Goal: Task Accomplishment & Management: Complete application form

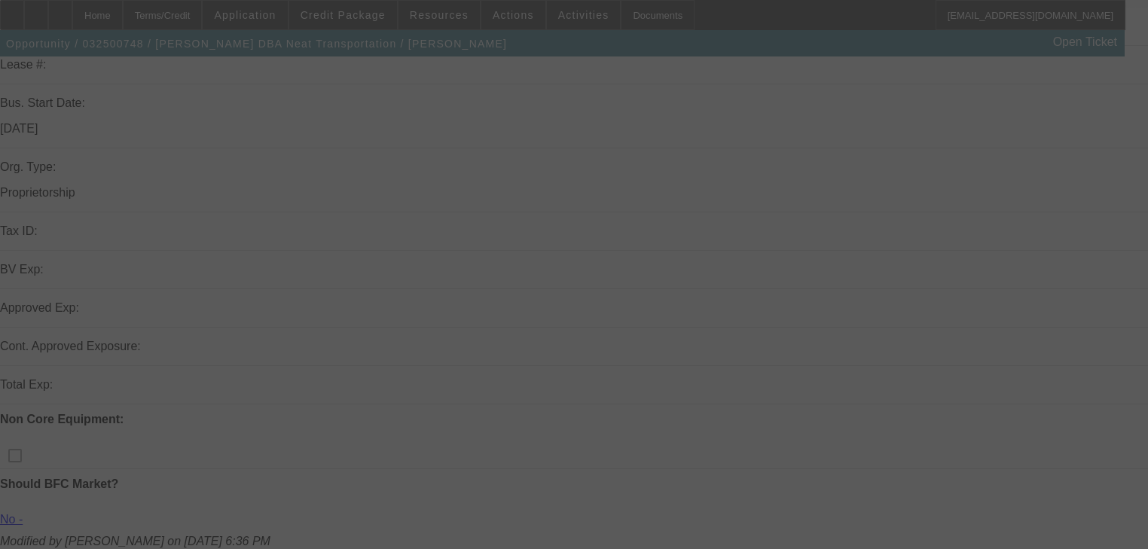
scroll to position [277, 0]
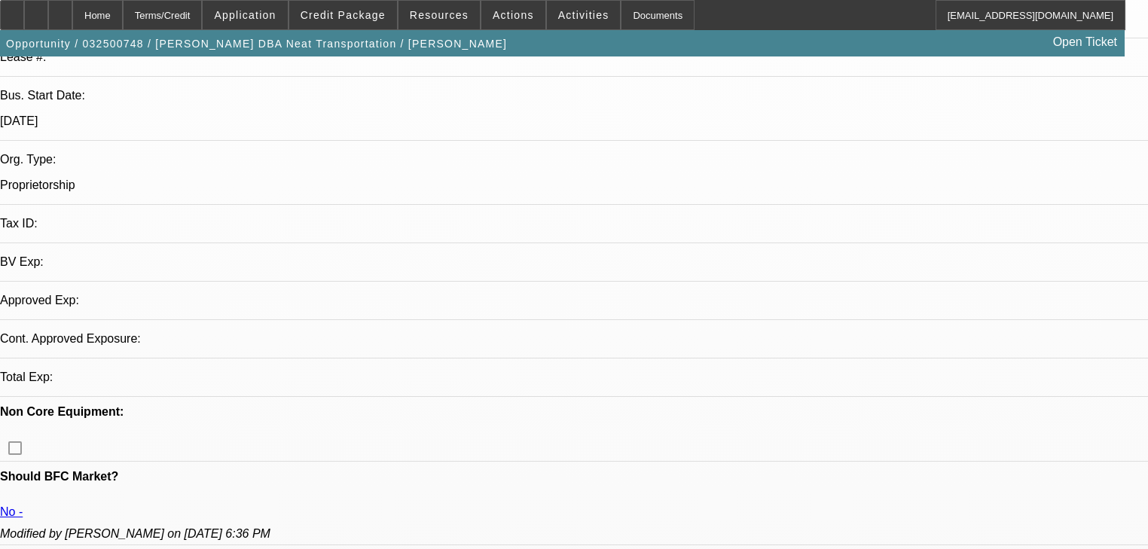
select select "0"
select select "2"
select select "0.1"
select select "4"
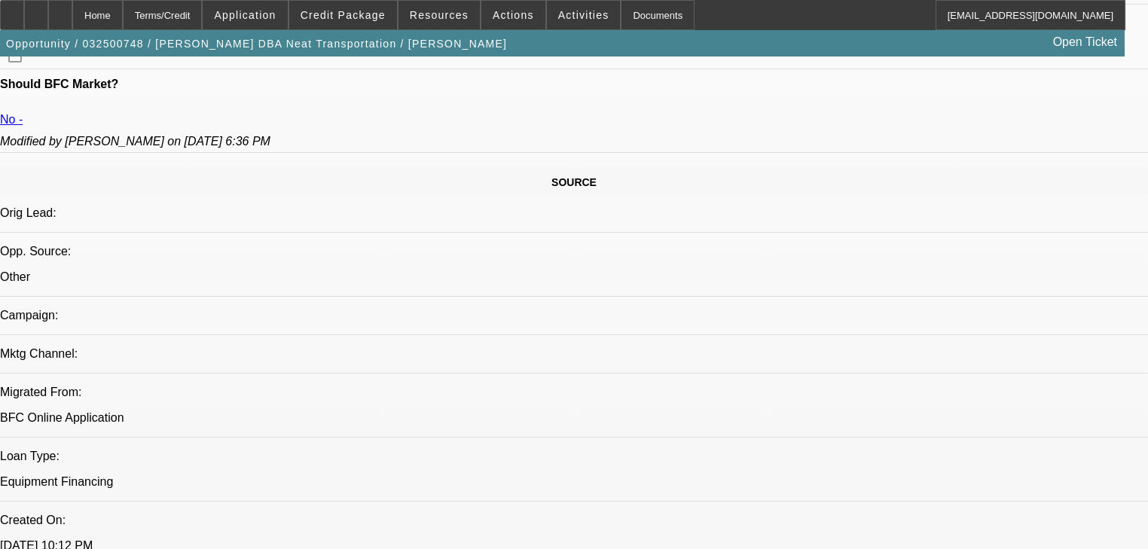
scroll to position [759, 0]
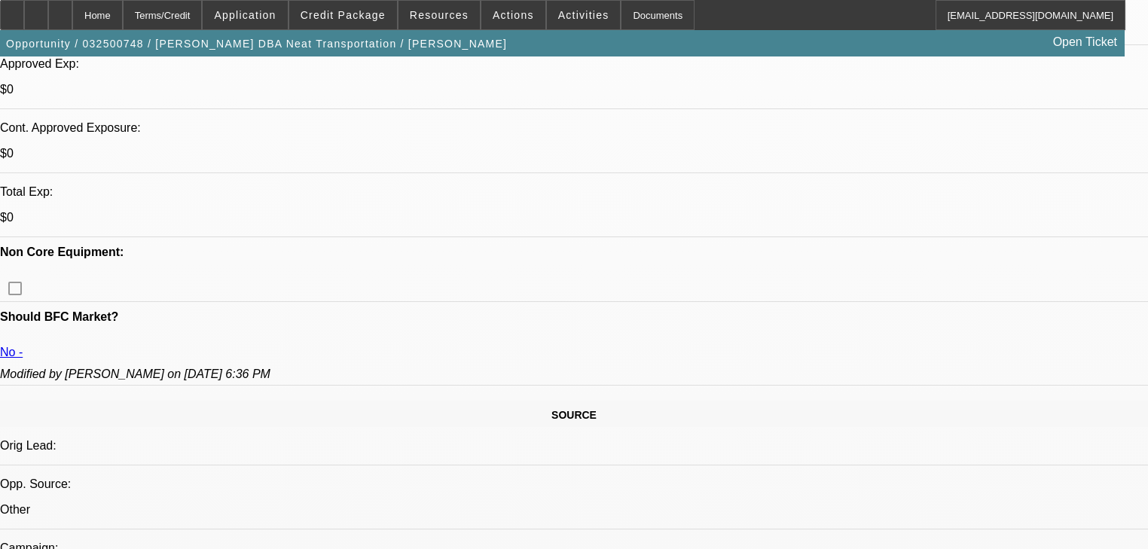
scroll to position [518, 0]
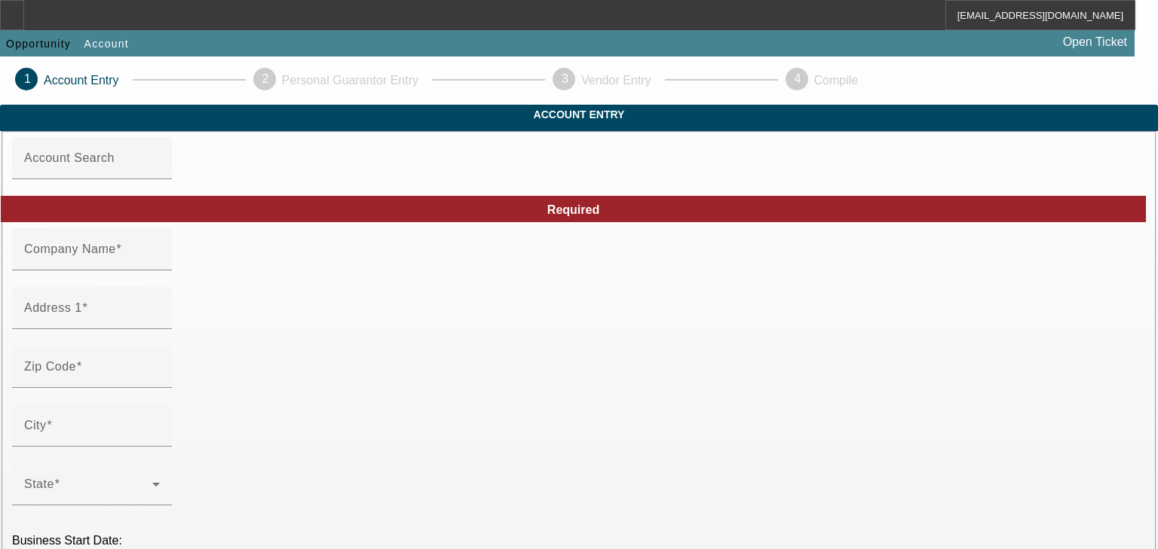
type input "[PERSON_NAME]"
type input "357 Melius Dr"
type input "70084"
type input "Reserve"
type input "[PHONE_NUMBER]"
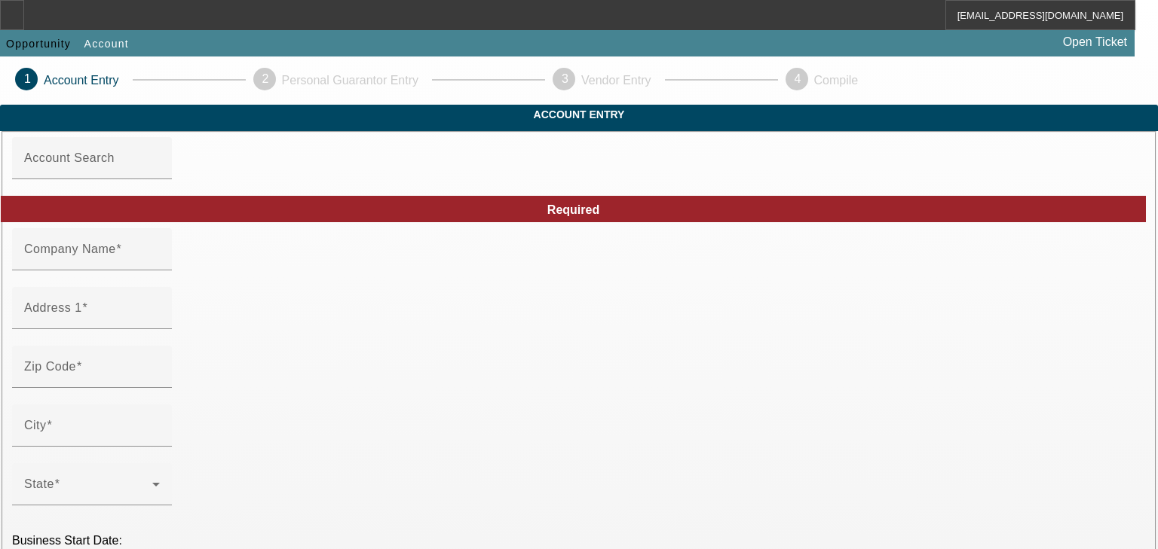
type input "Neat Transportation"
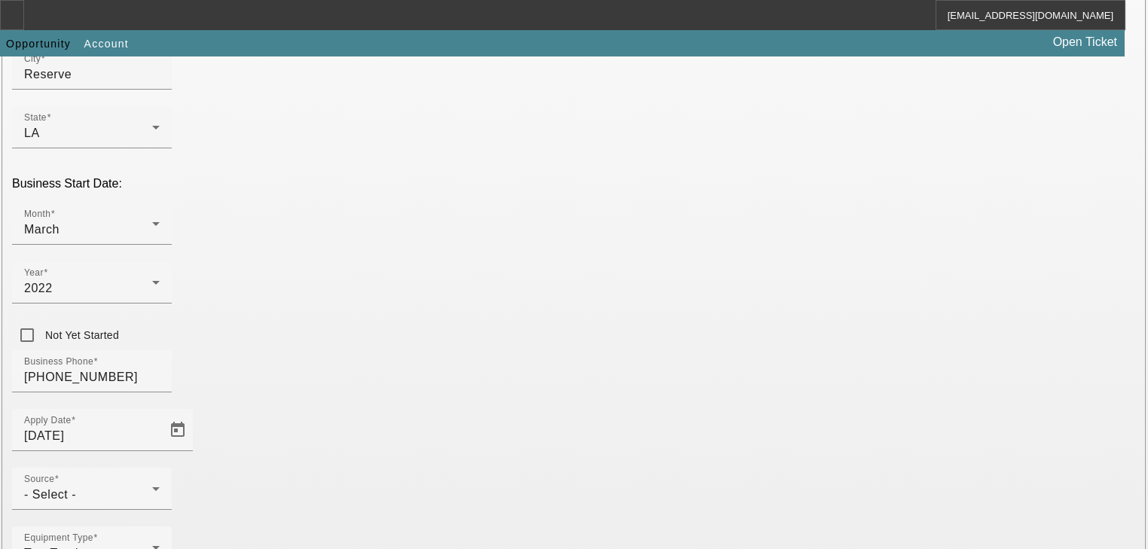
scroll to position [396, 0]
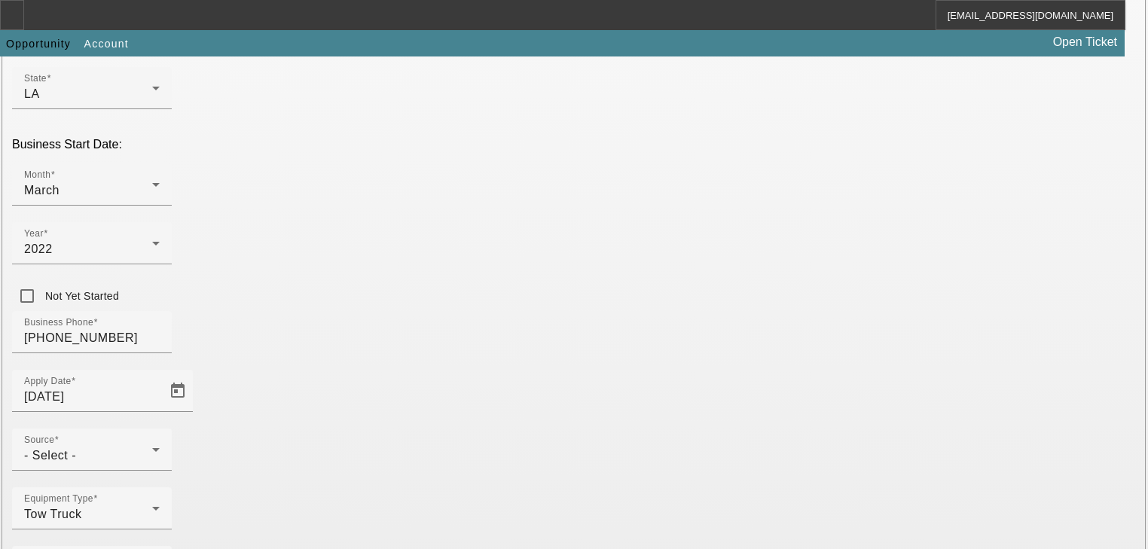
click at [172, 471] on div at bounding box center [92, 479] width 160 height 17
click at [152, 447] on div "- Select -" at bounding box center [88, 456] width 128 height 18
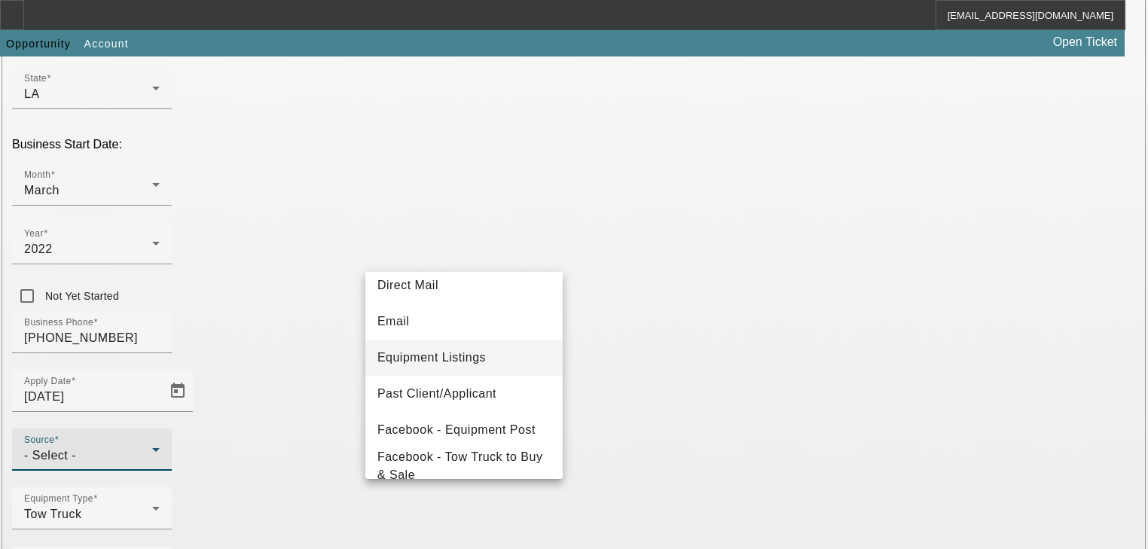
scroll to position [121, 0]
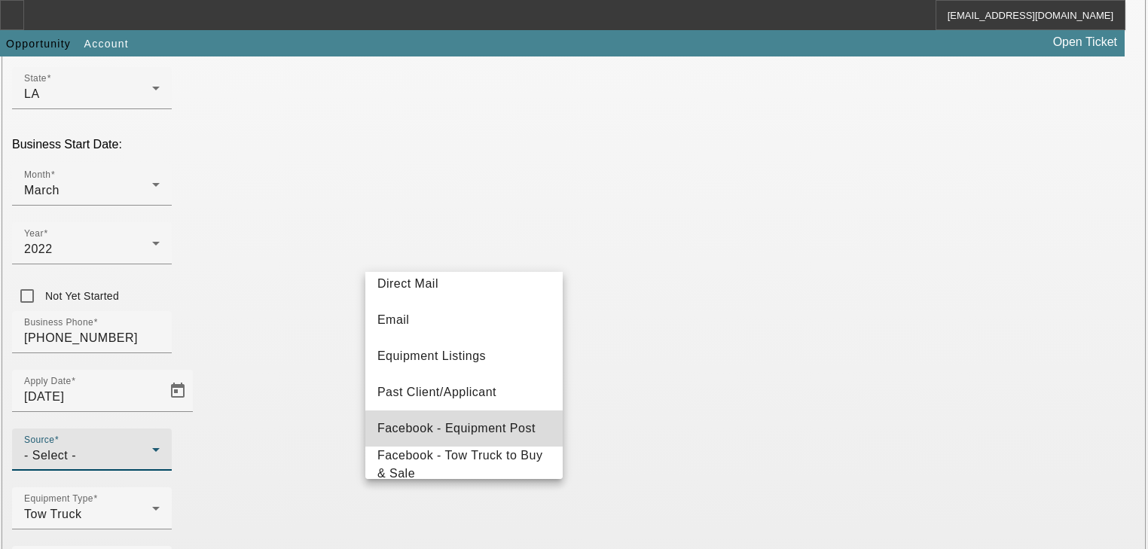
click at [481, 435] on span "Facebook - Equipment Post" at bounding box center [457, 429] width 158 height 18
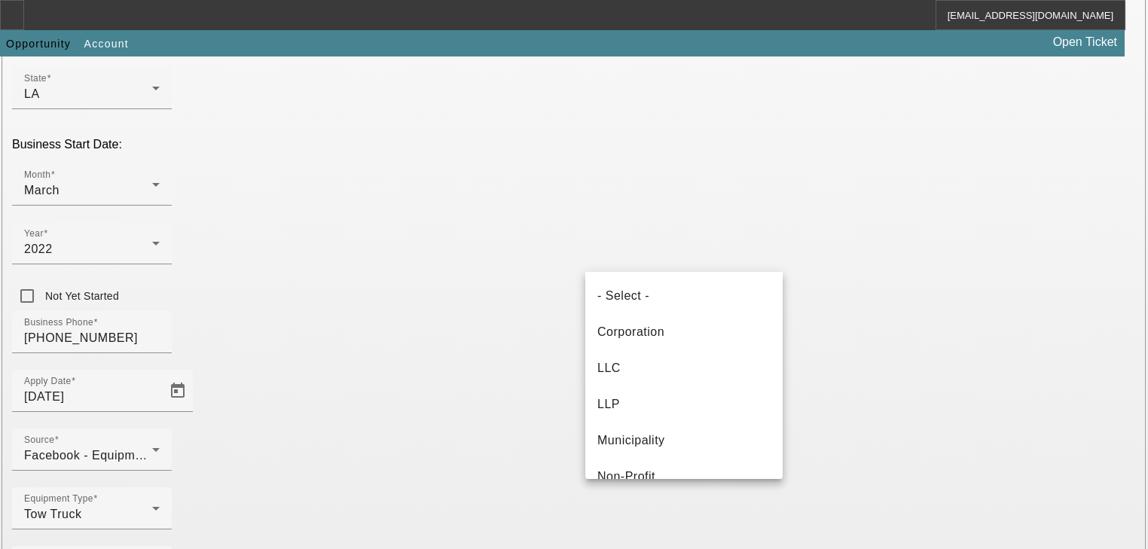
scroll to position [87, 0]
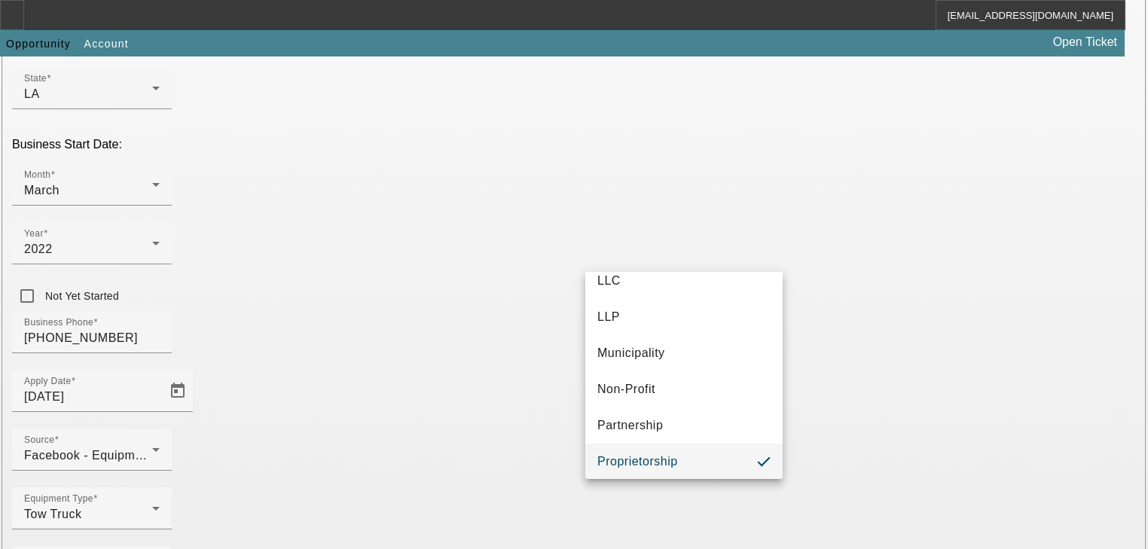
click at [713, 260] on div at bounding box center [574, 274] width 1148 height 549
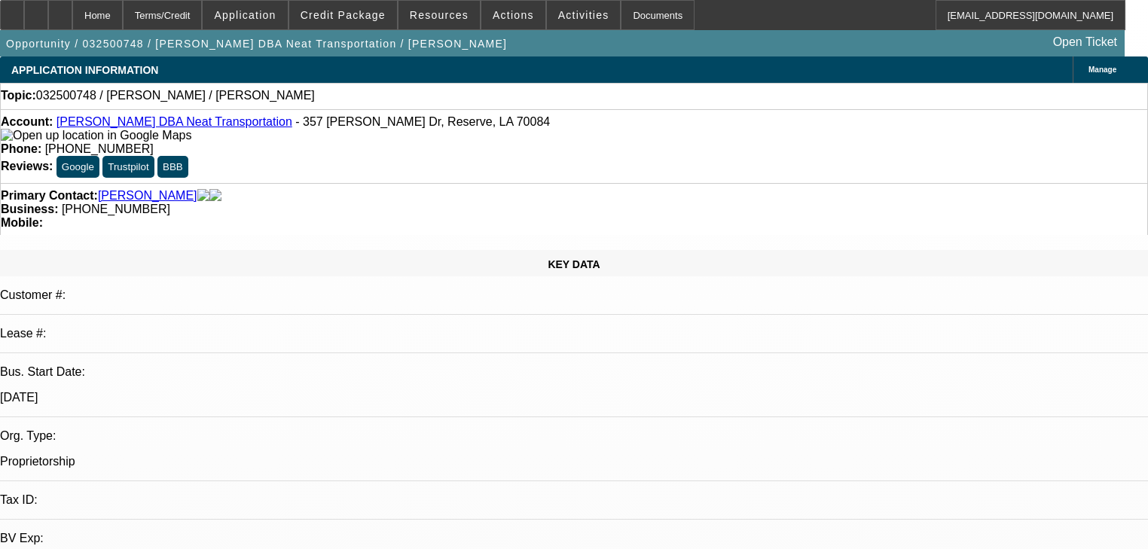
select select "0"
select select "2"
select select "0.1"
select select "4"
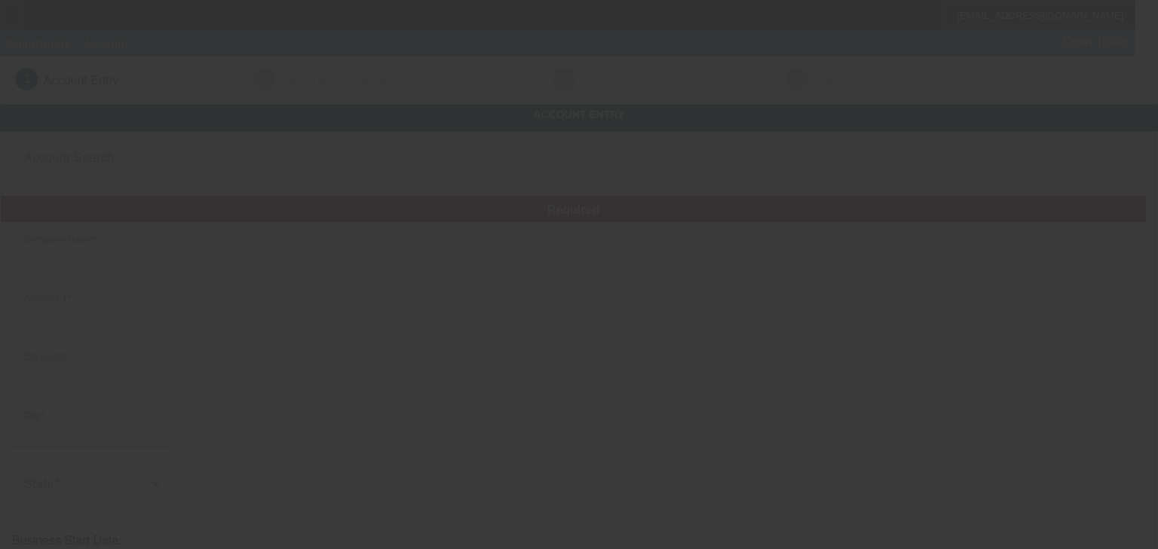
type input "Billy Guillard"
type input "357 Melius Dr"
type input "70084"
type input "Reserve"
type input "(504) 606-1128"
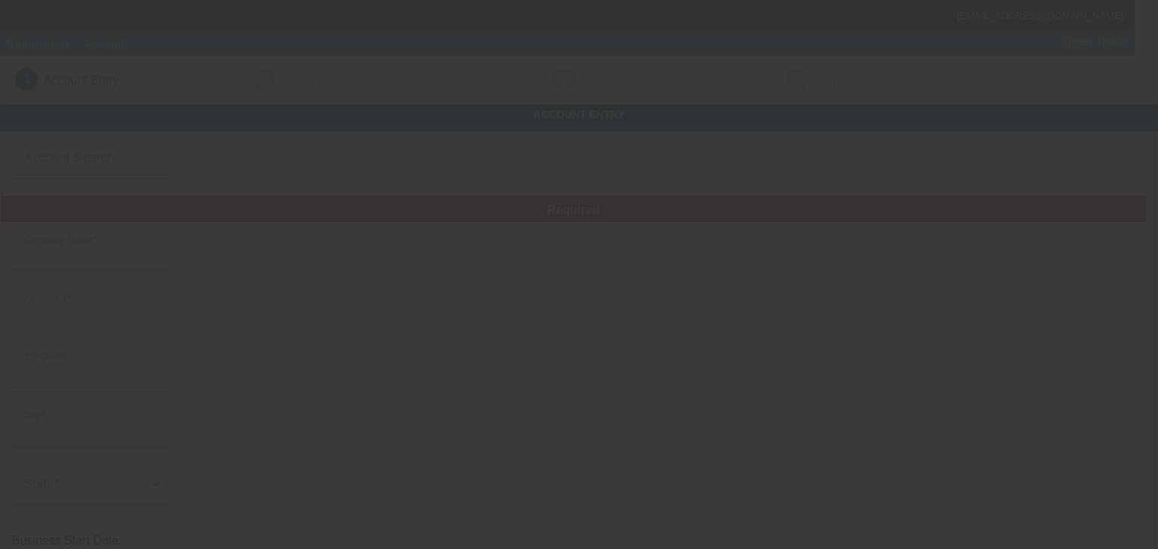
type input "Neat Transportation"
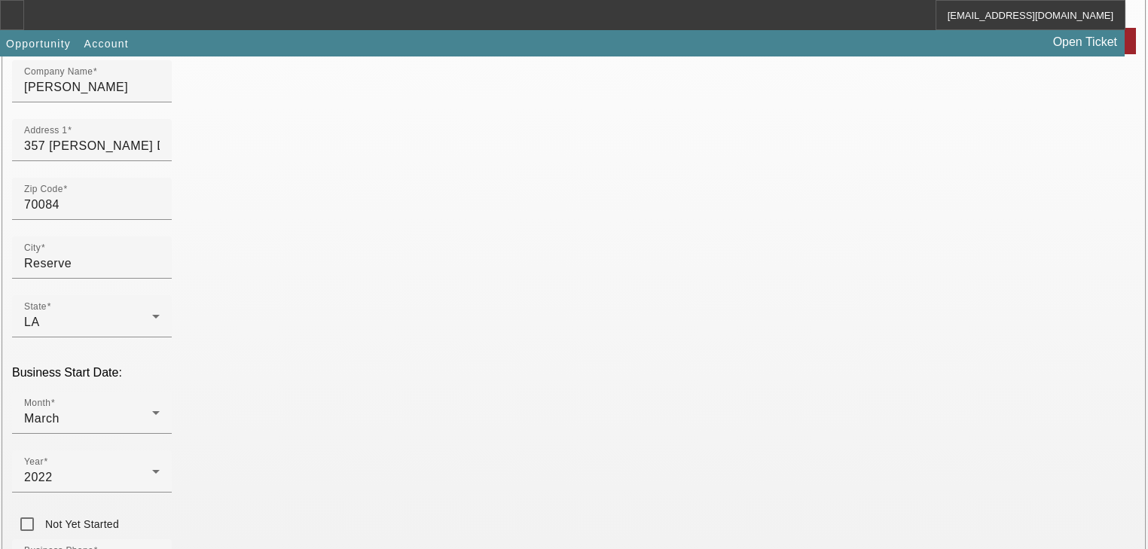
scroll to position [241, 0]
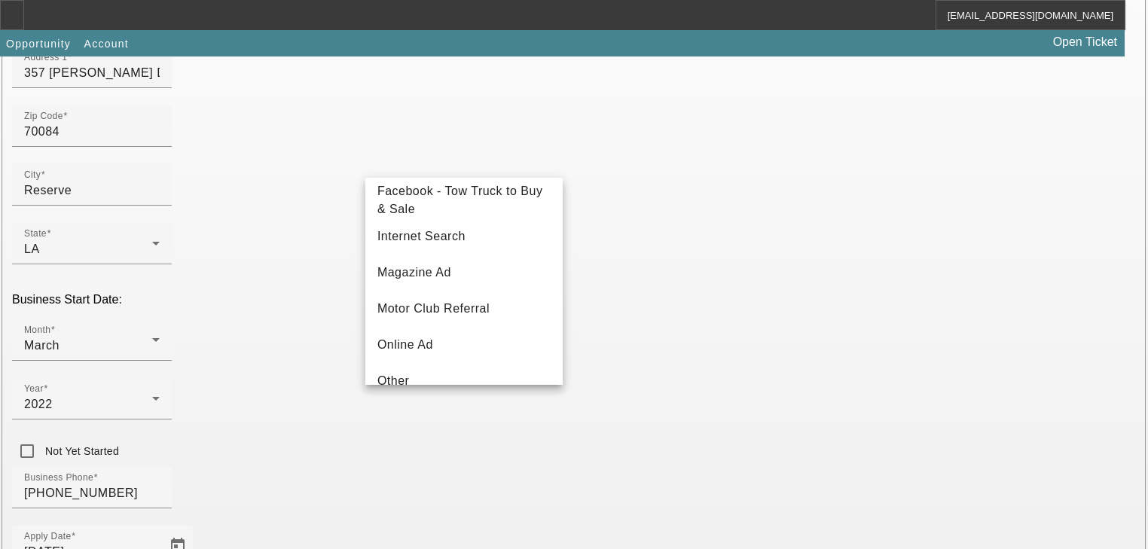
scroll to position [301, 0]
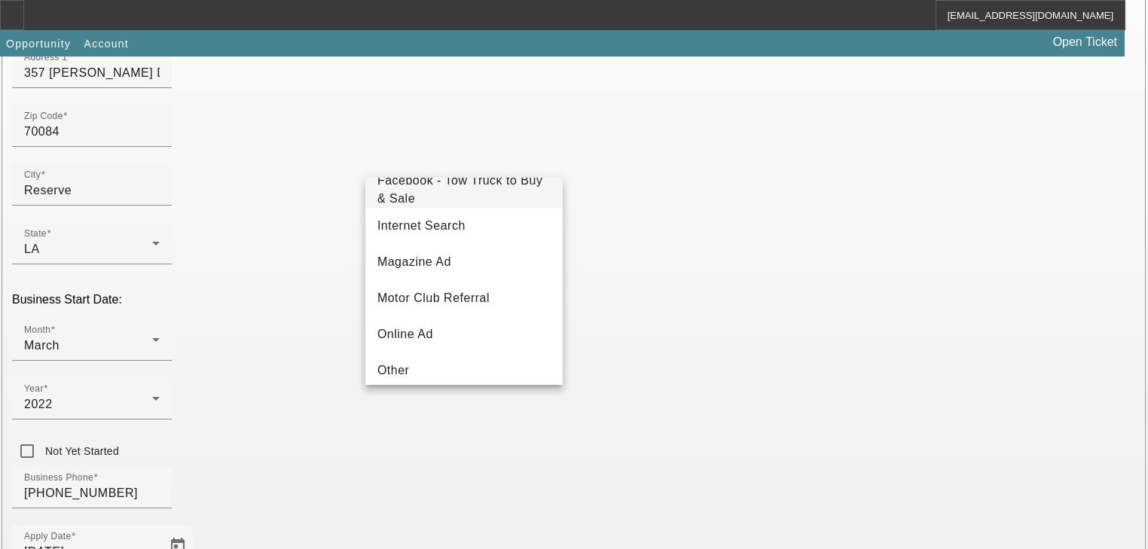
click at [471, 206] on span "Facebook - Tow Truck to Buy & Sale" at bounding box center [464, 190] width 173 height 36
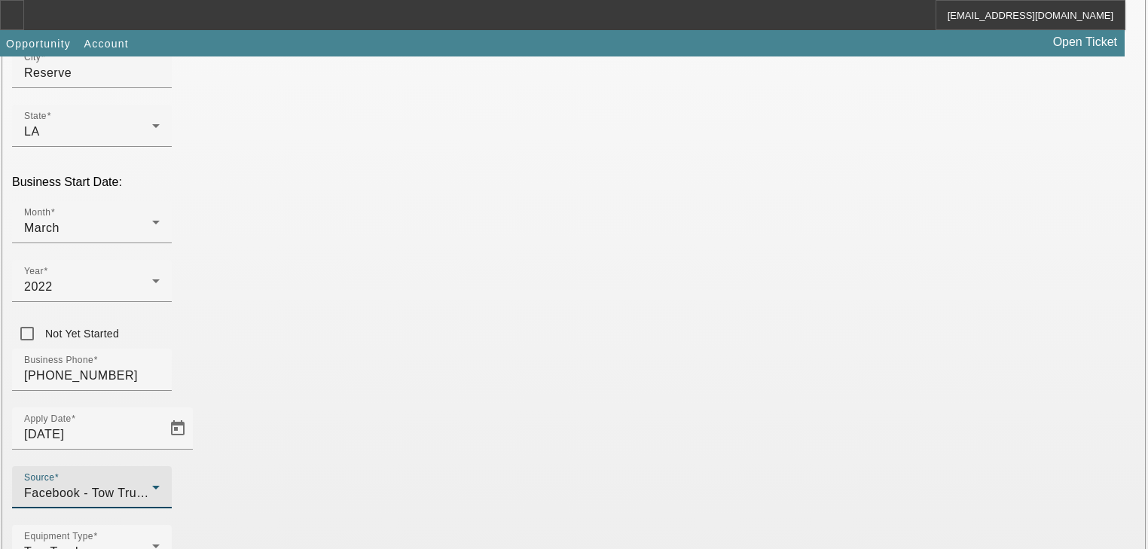
scroll to position [362, 0]
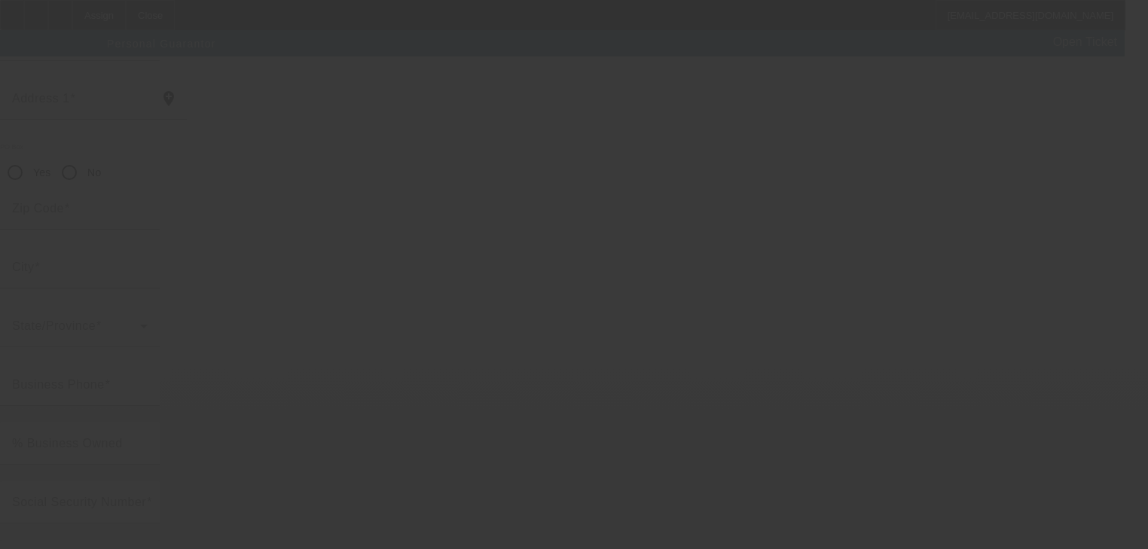
scroll to position [184, 0]
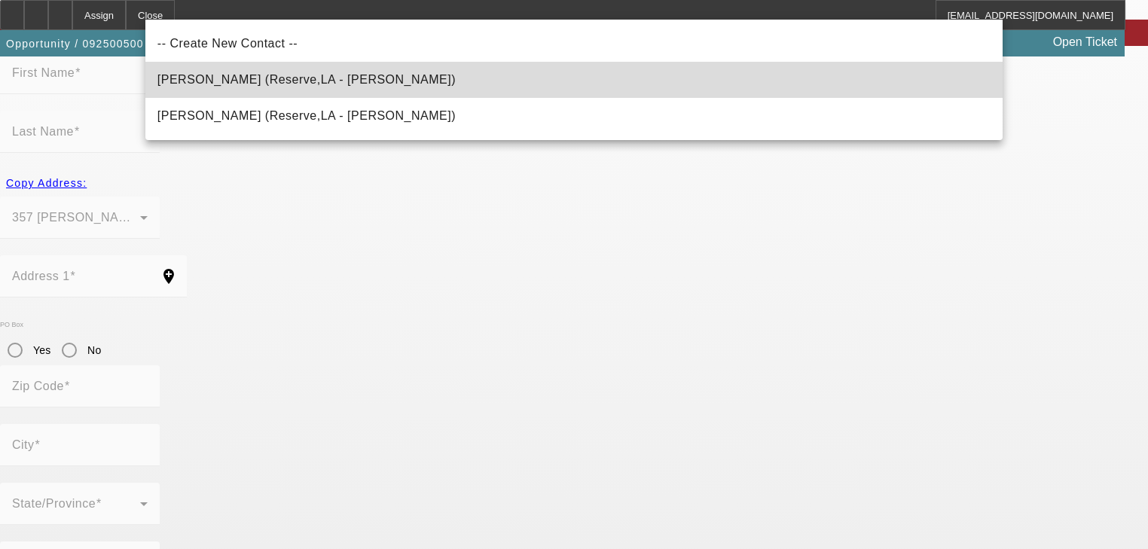
click at [393, 86] on mat-option "Guillard, Billy (Reserve,LA - Billy Guillard)" at bounding box center [574, 80] width 858 height 36
type input "Guillard, Billy (Reserve,LA - Billy Guillard)"
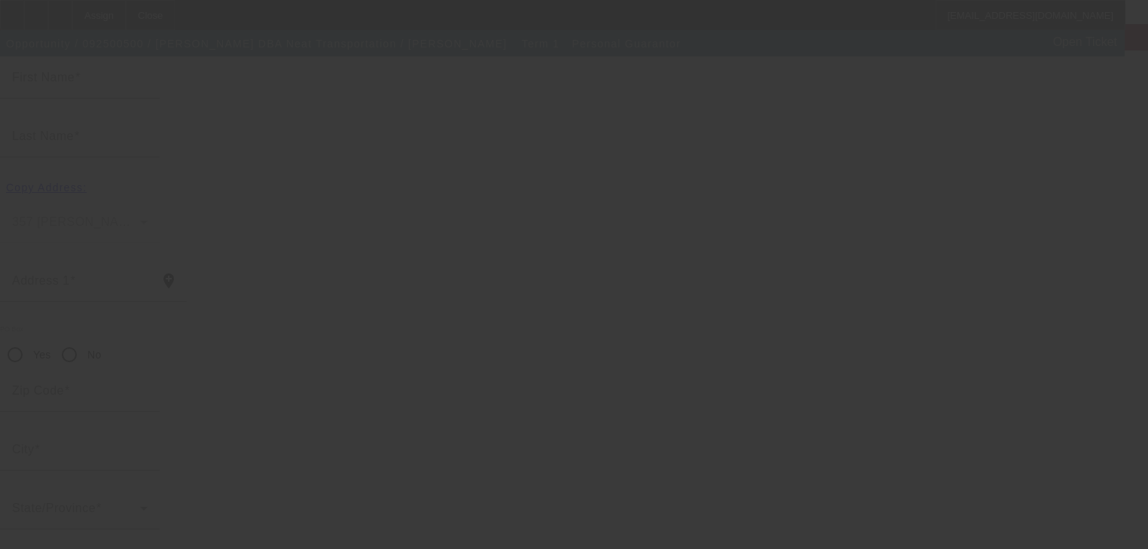
type input "Billy"
type input "Guillard"
type input "424 East 24th St"
radio input "true"
type input "70084"
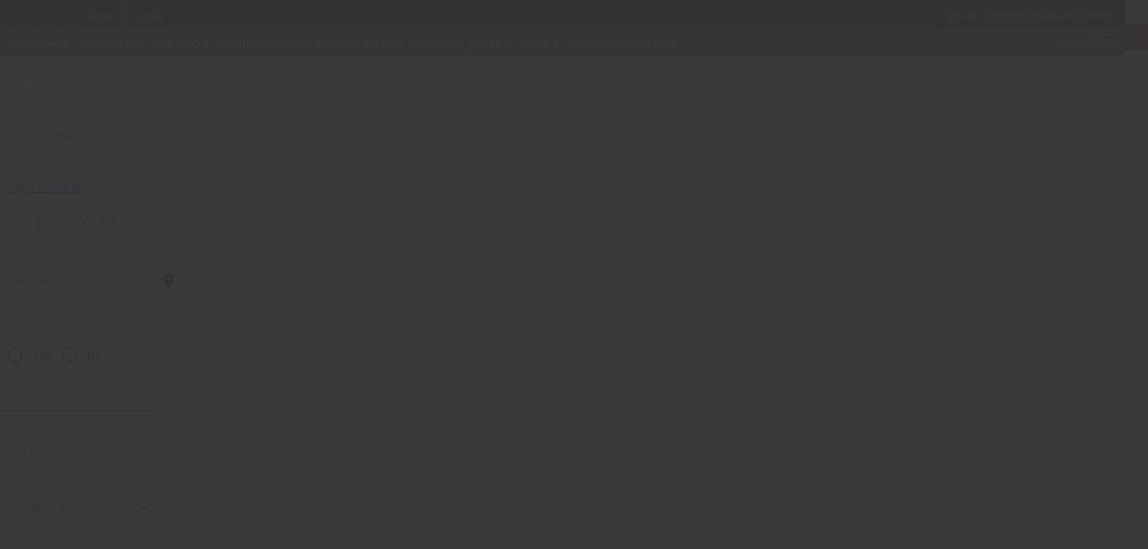
type input "Reserve"
type input "(504) 606-1128"
type input "100"
type input "438-47-9047"
type input "prostock1969@yahoo.com"
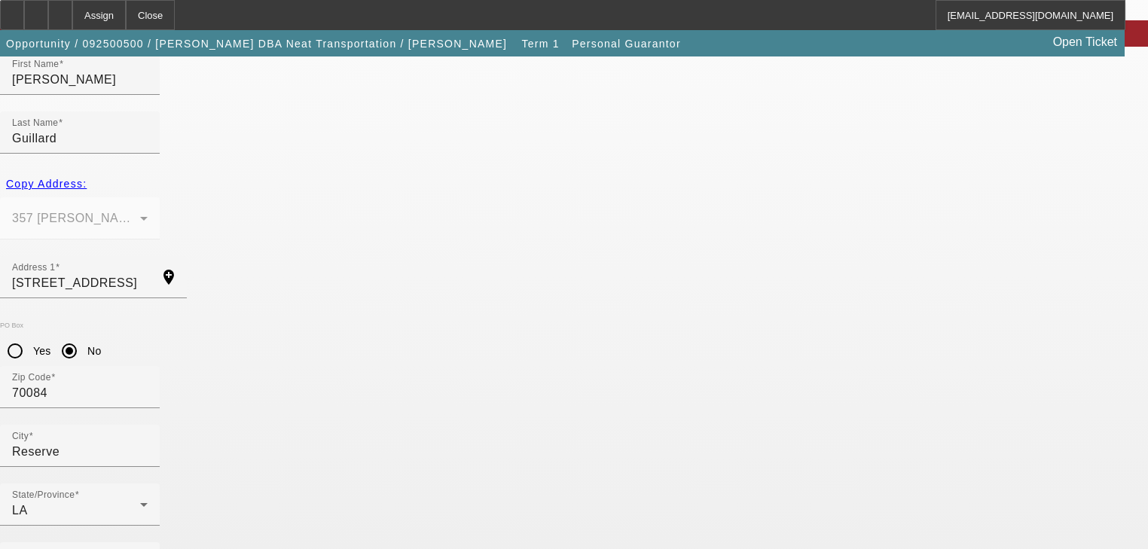
scroll to position [184, 0]
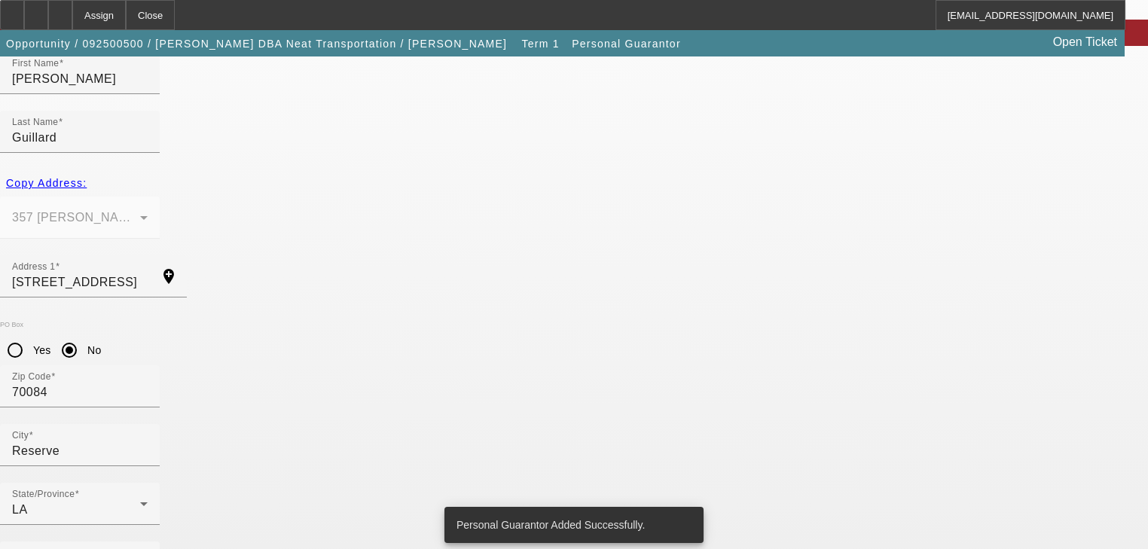
scroll to position [0, 0]
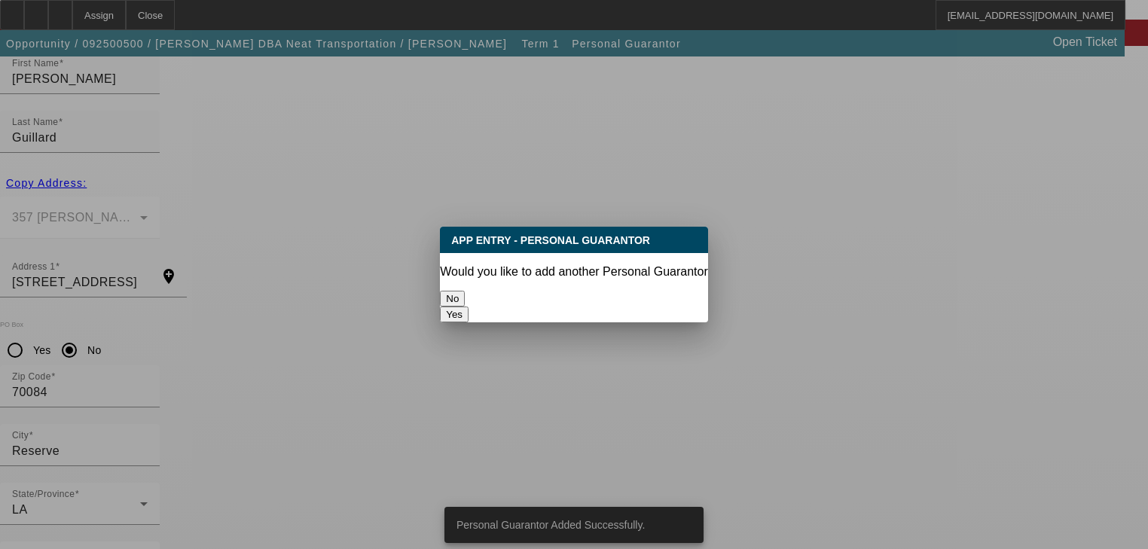
click at [465, 291] on button "No" at bounding box center [452, 299] width 25 height 16
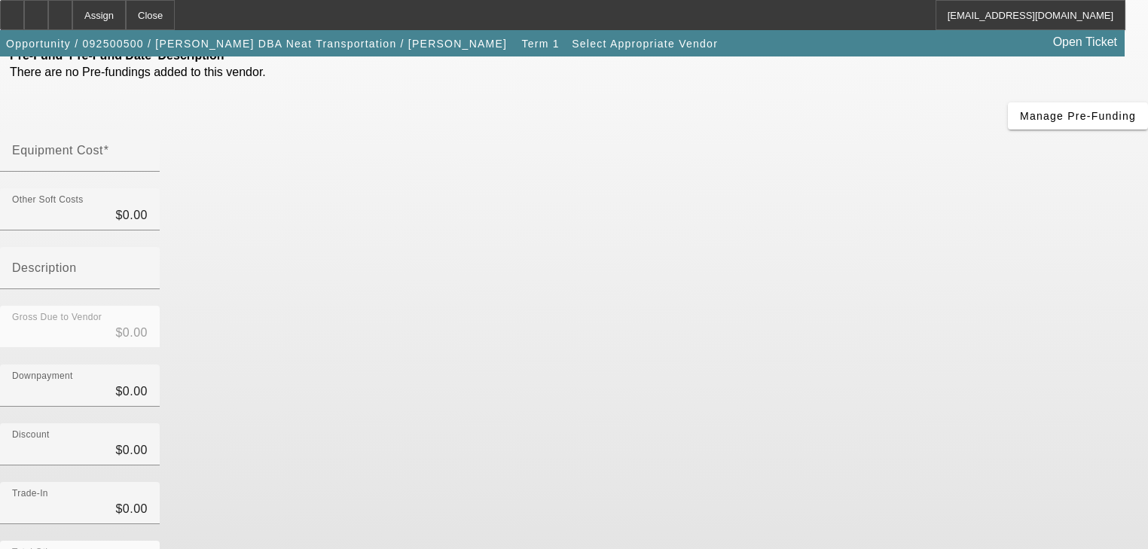
scroll to position [3, 0]
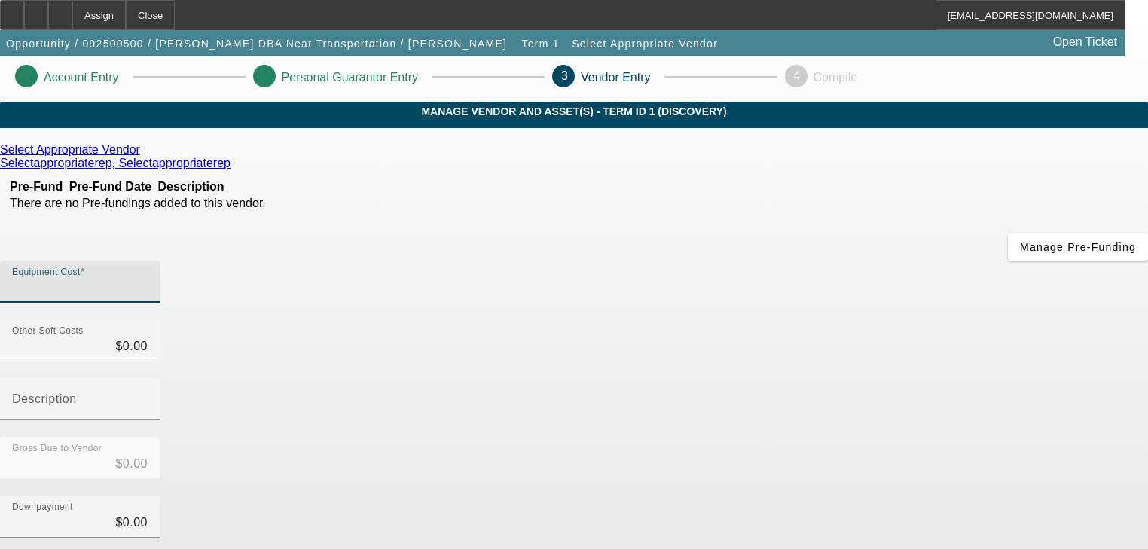
click at [148, 279] on input "Equipment Cost" at bounding box center [80, 288] width 136 height 18
type input "6"
type input "$6.00"
type input "60"
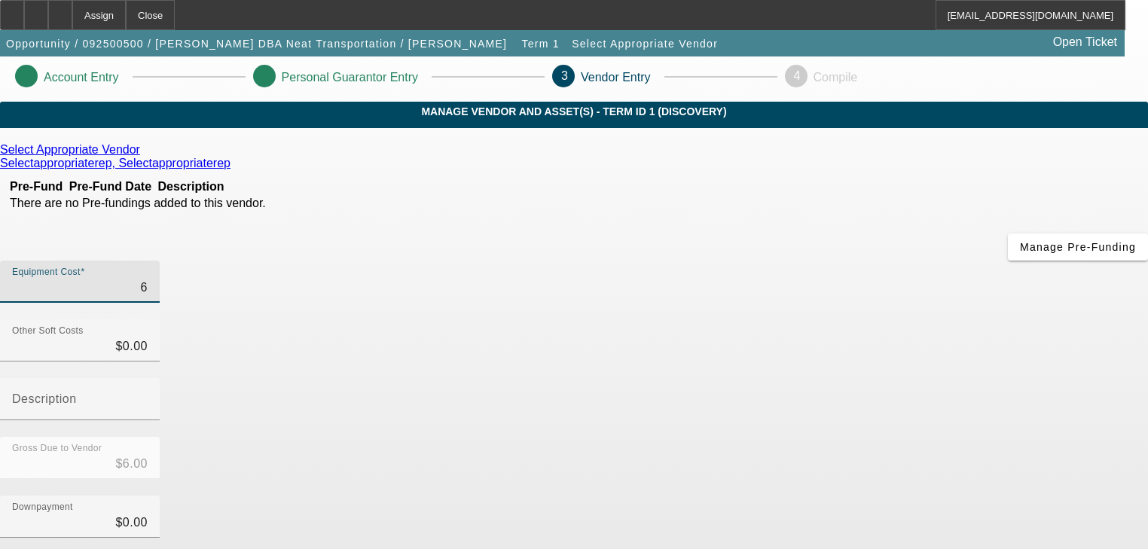
type input "$60.00"
type input "600"
type input "$600.00"
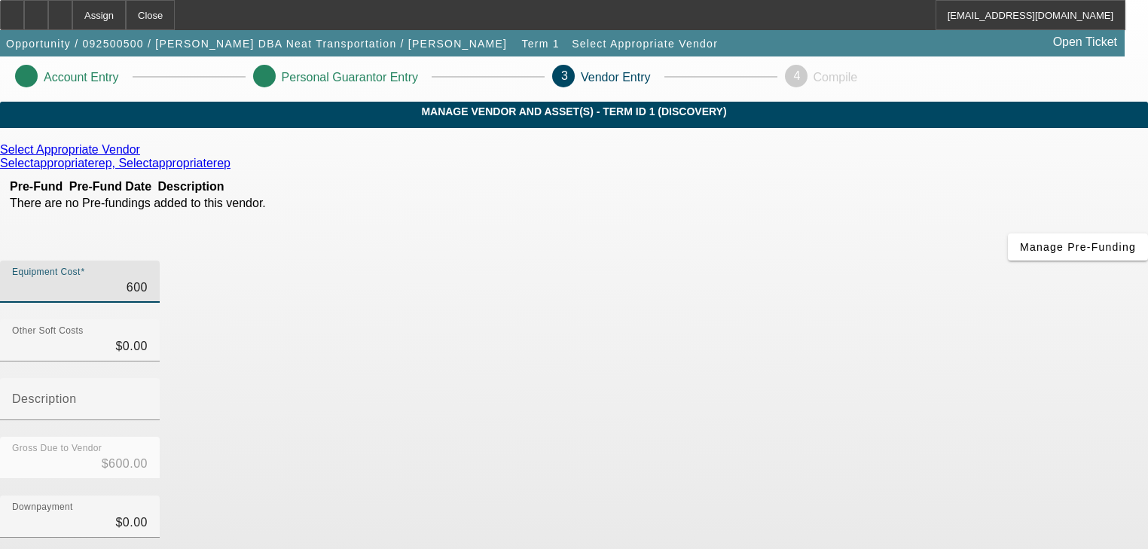
type input "6000"
type input "$6,000.00"
type input "60000"
type input "$60,000.00"
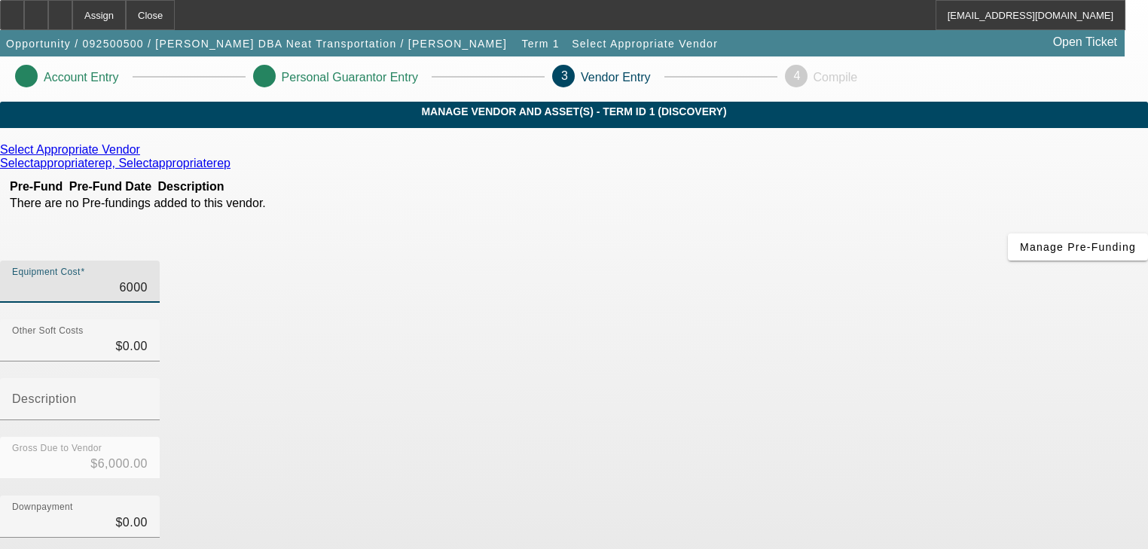
type input "$60,000.00"
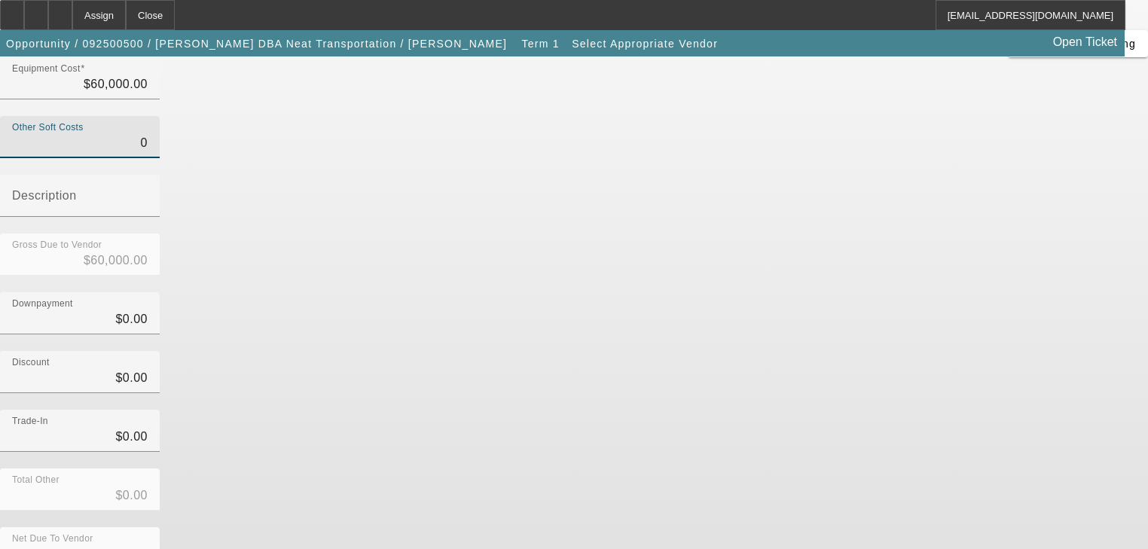
scroll to position [210, 0]
type input "$0.00"
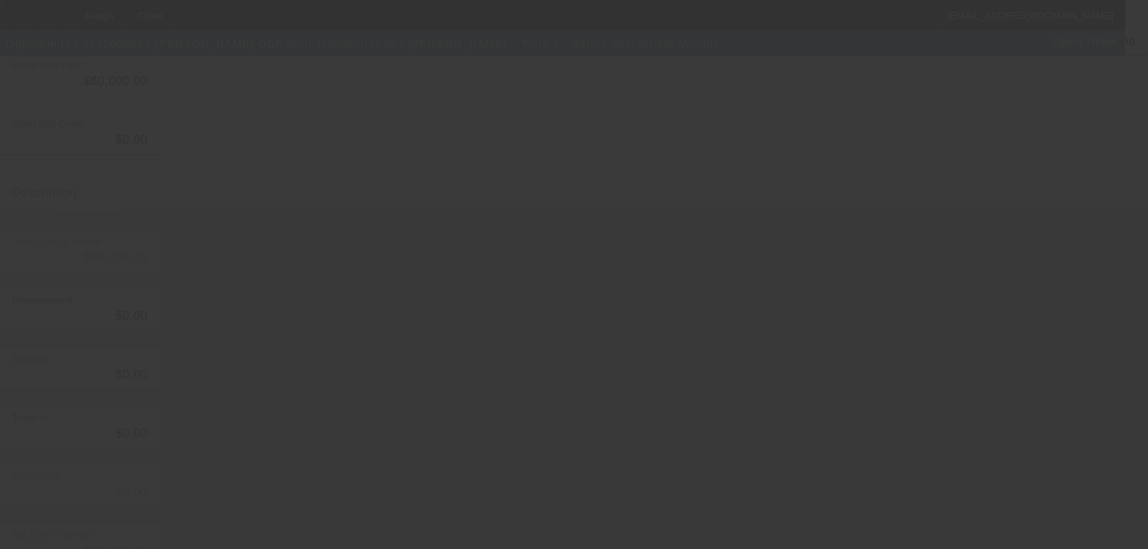
click at [858, 435] on div at bounding box center [574, 274] width 1148 height 549
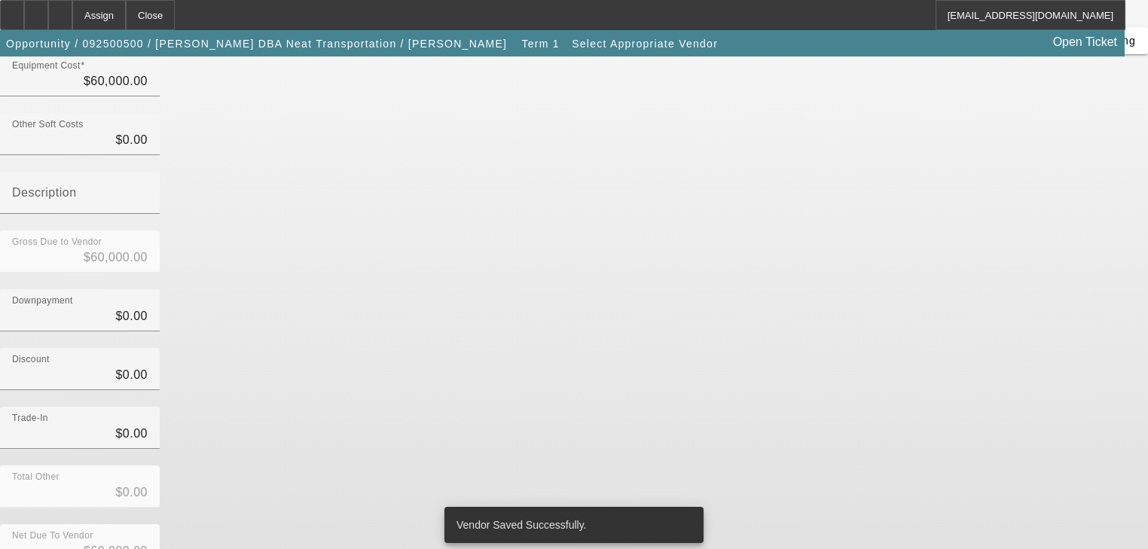
scroll to position [0, 0]
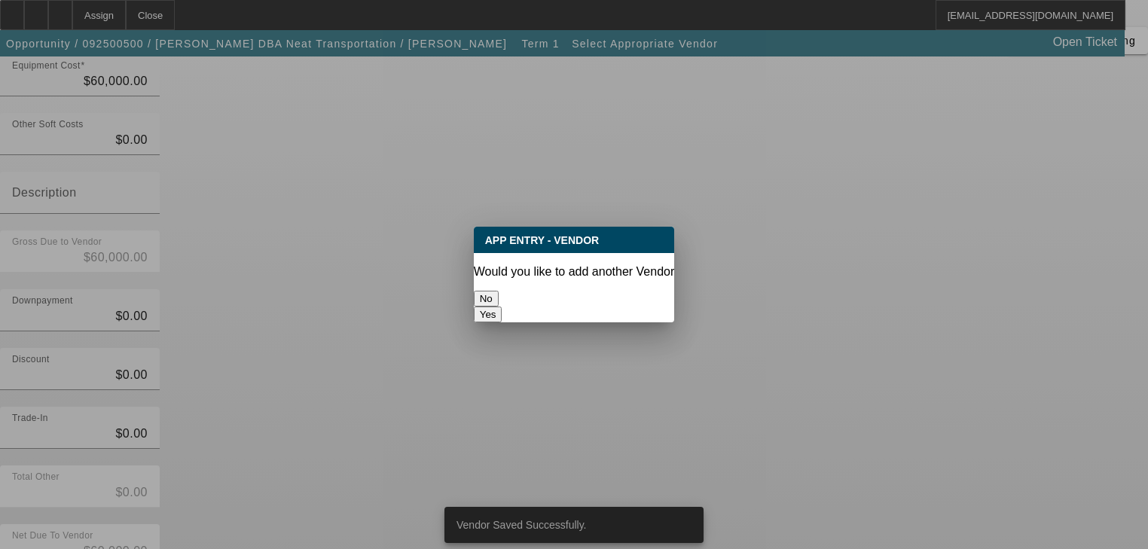
click at [499, 291] on button "No" at bounding box center [486, 299] width 25 height 16
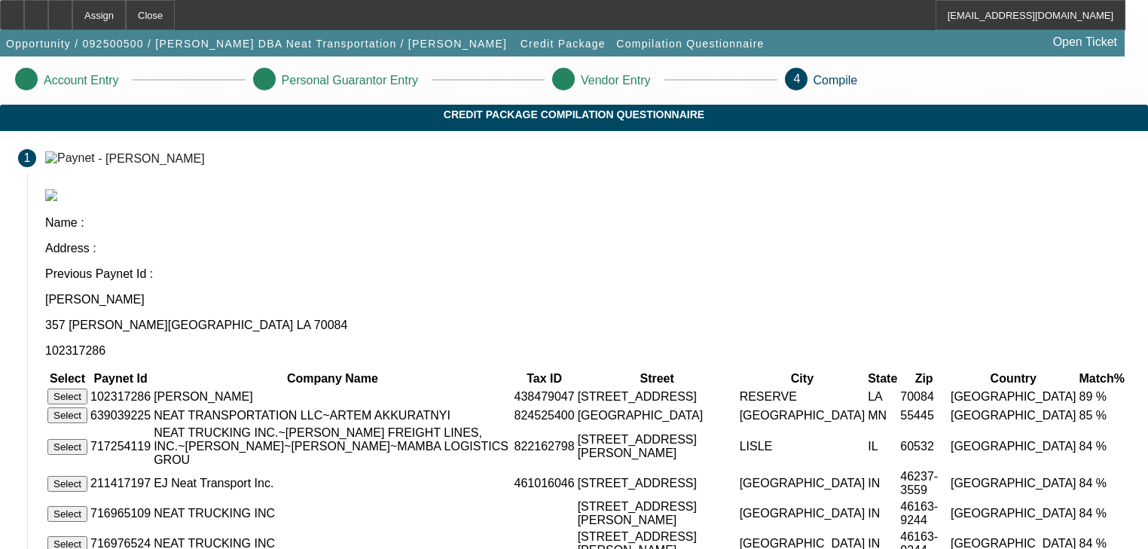
click at [87, 389] on button "Select" at bounding box center [67, 397] width 40 height 16
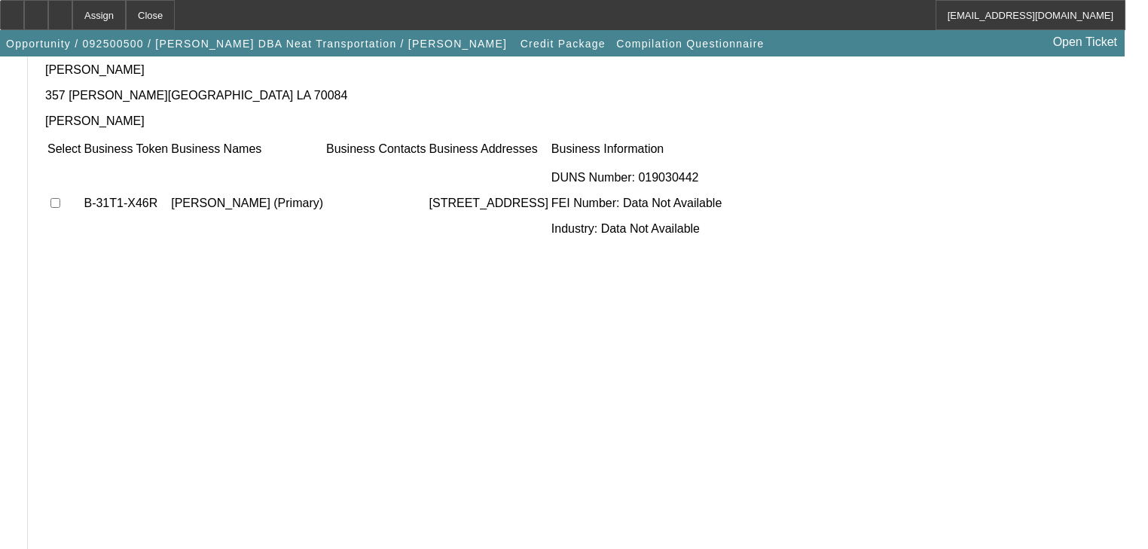
scroll to position [164, 0]
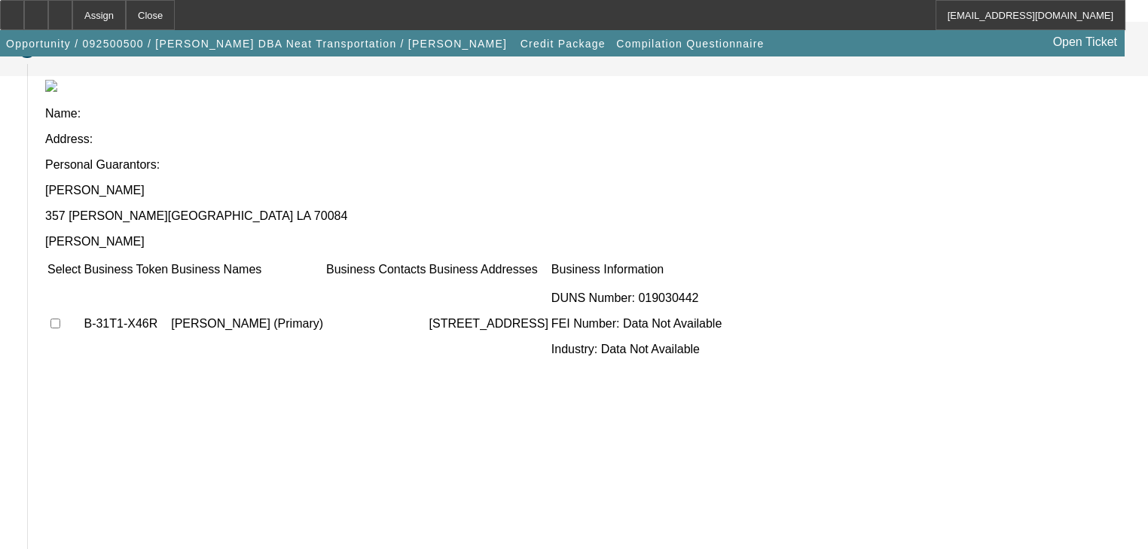
click at [60, 319] on input "checkbox" at bounding box center [55, 324] width 10 height 10
checkbox input "true"
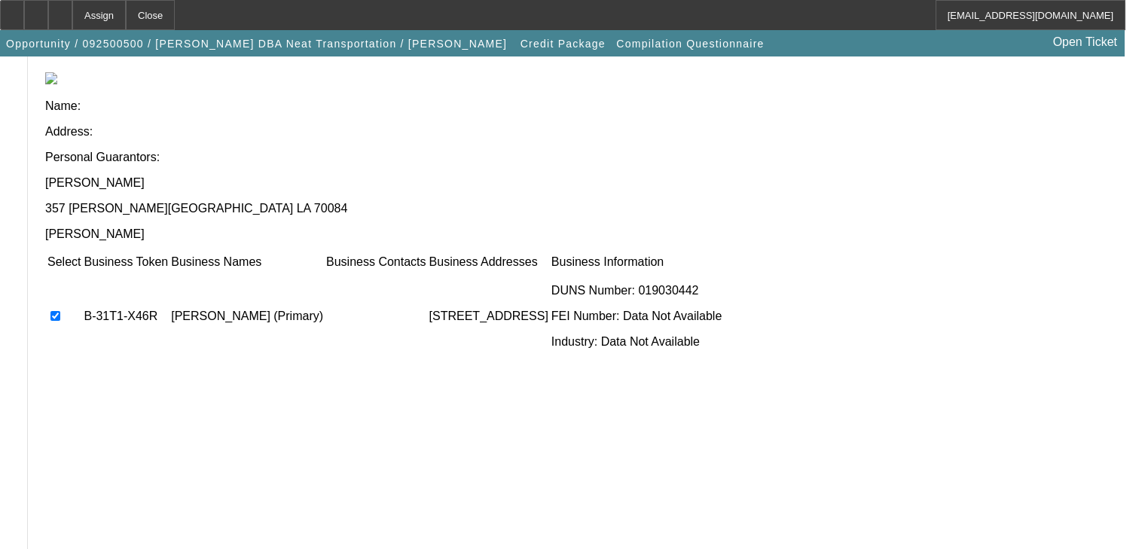
click at [893, 469] on div "Select Business Token Business Names Business Contacts Business Addresses Busin…" at bounding box center [587, 460] width 1085 height 414
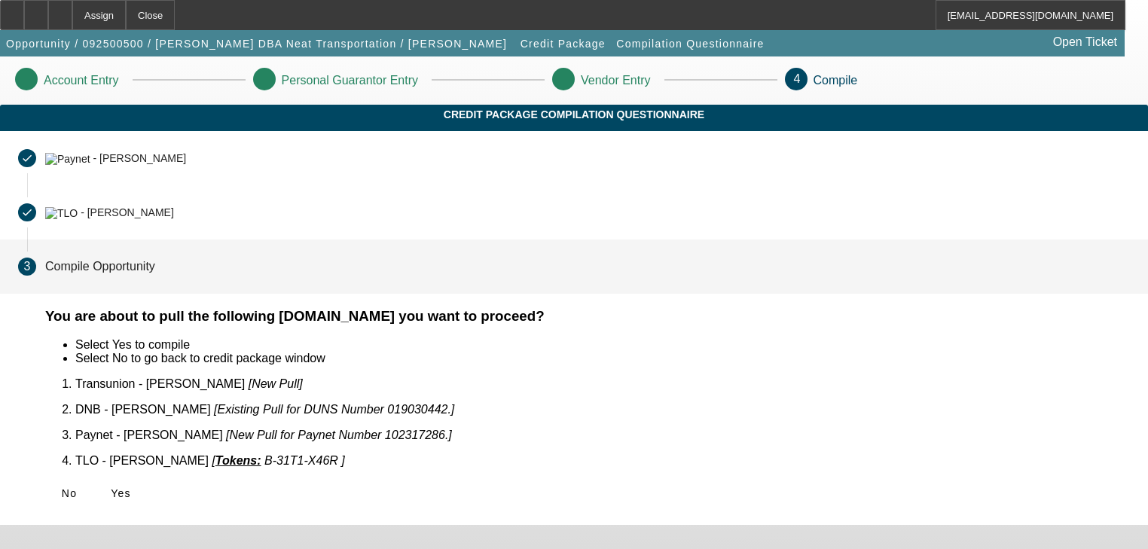
scroll to position [0, 0]
click at [131, 488] on span "Yes" at bounding box center [121, 494] width 20 height 12
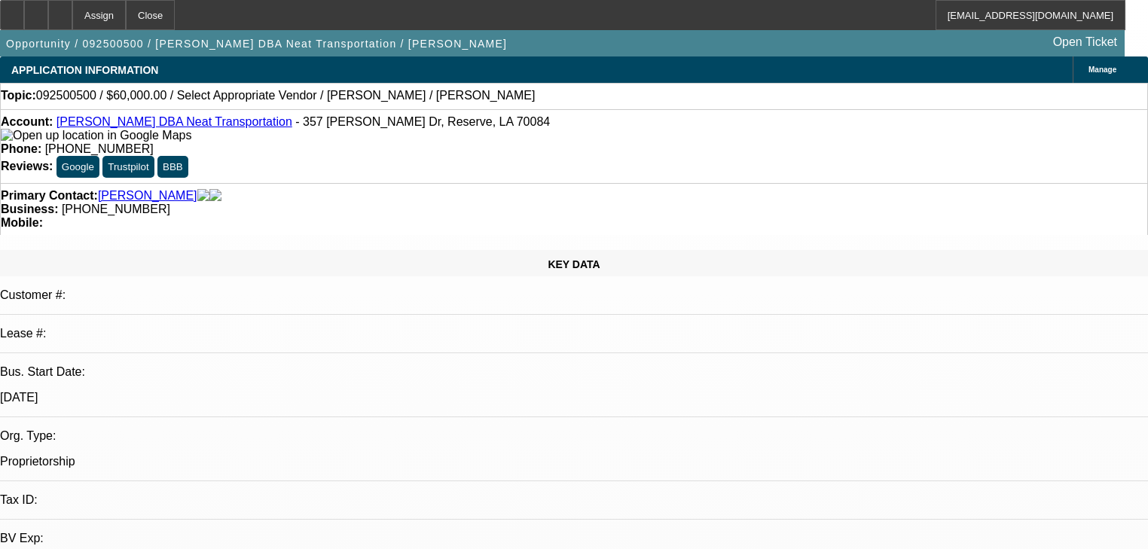
select select "0"
select select "2"
select select "0.1"
select select "4"
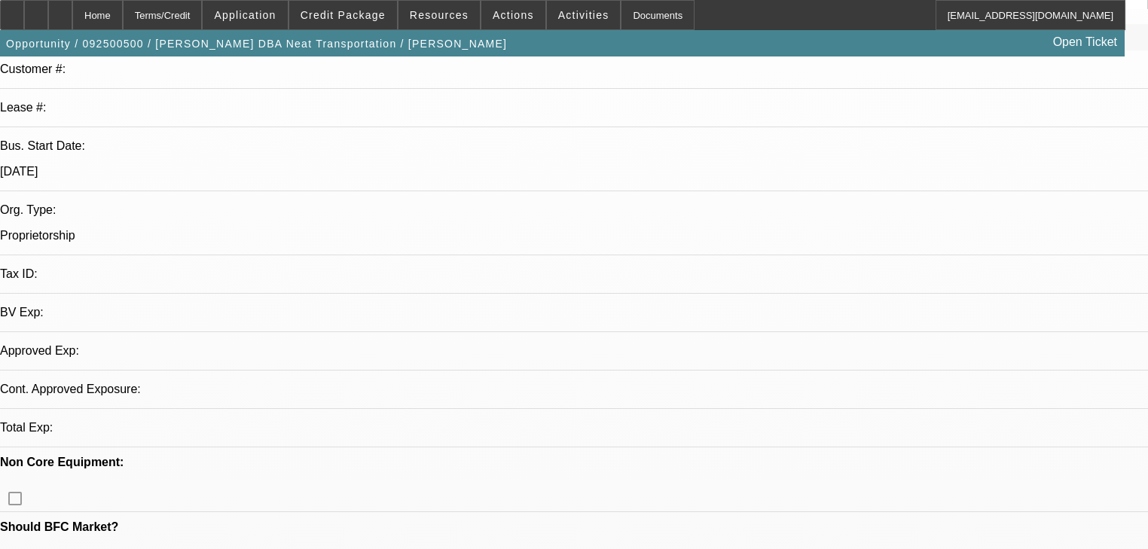
select select "0"
select select "2"
select select "0.1"
select select "4"
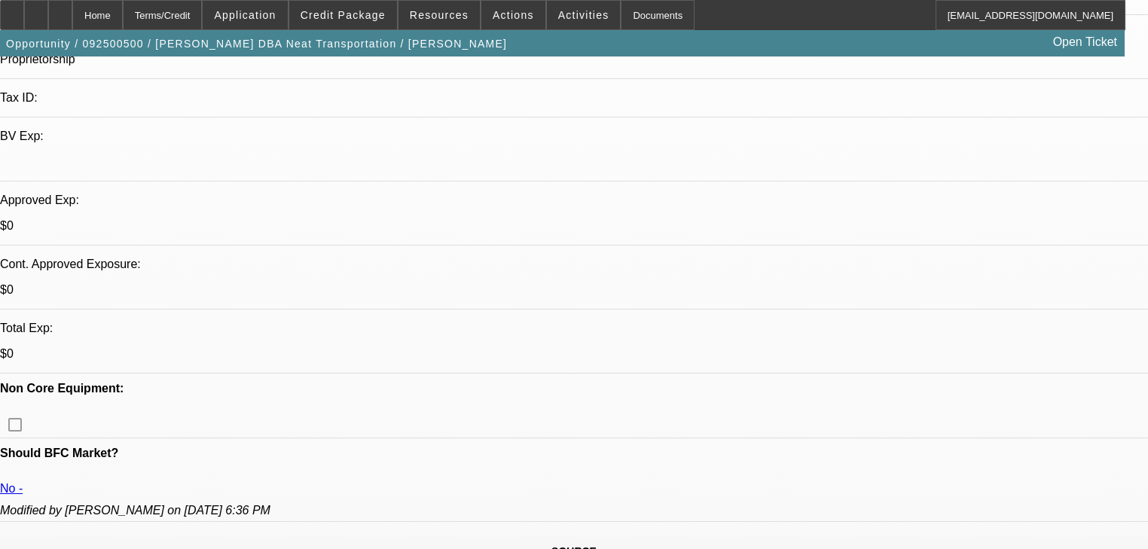
scroll to position [407, 0]
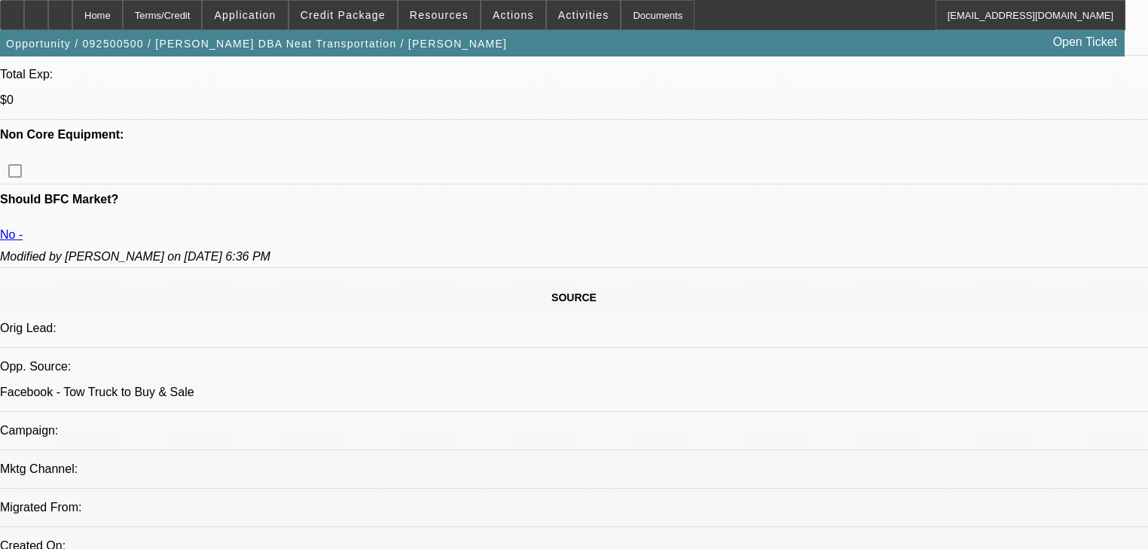
scroll to position [648, 0]
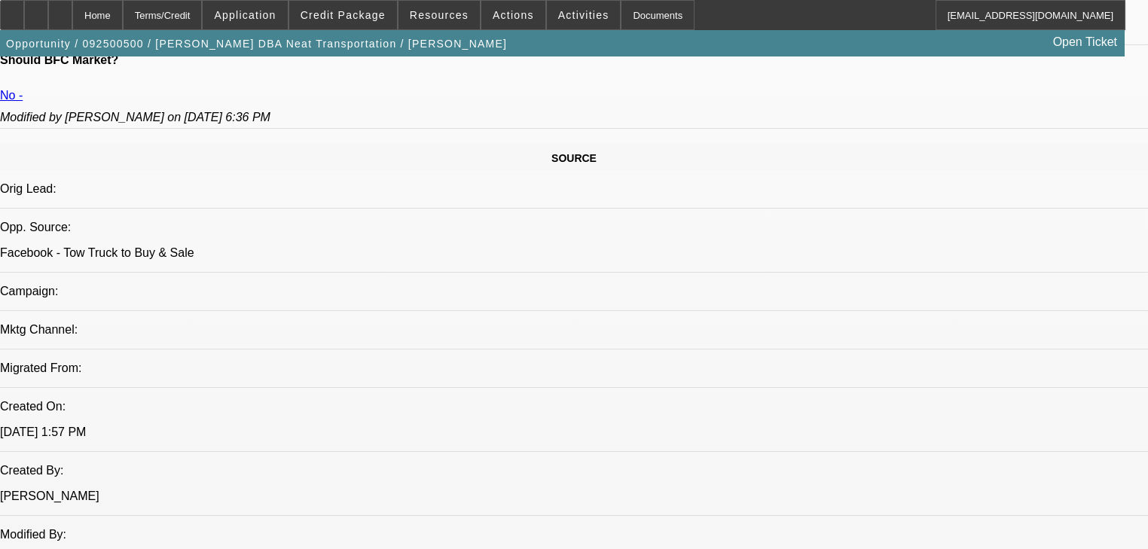
scroll to position [889, 0]
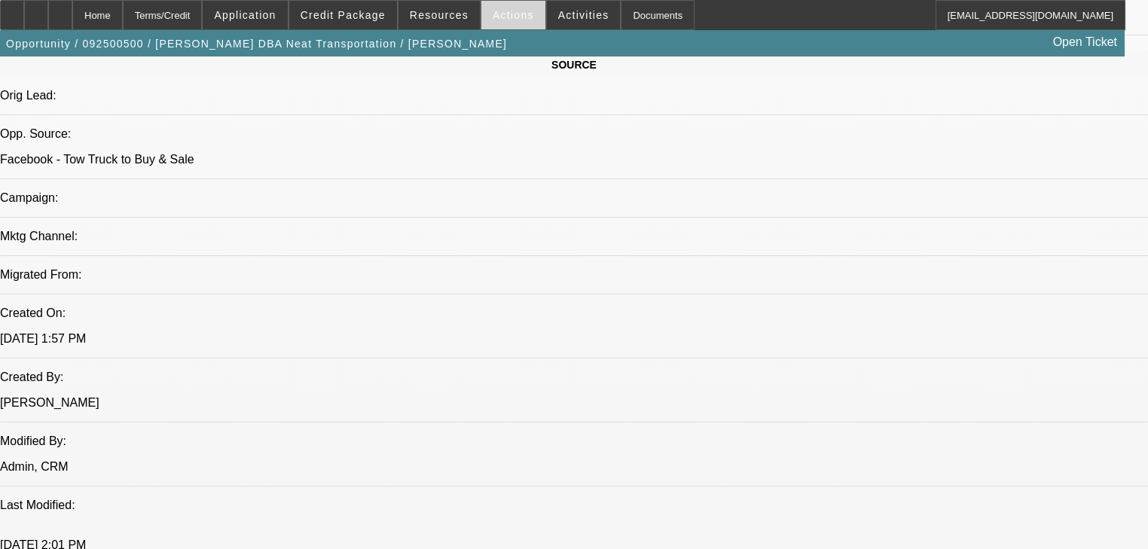
click at [494, 18] on span "Actions" at bounding box center [513, 15] width 41 height 12
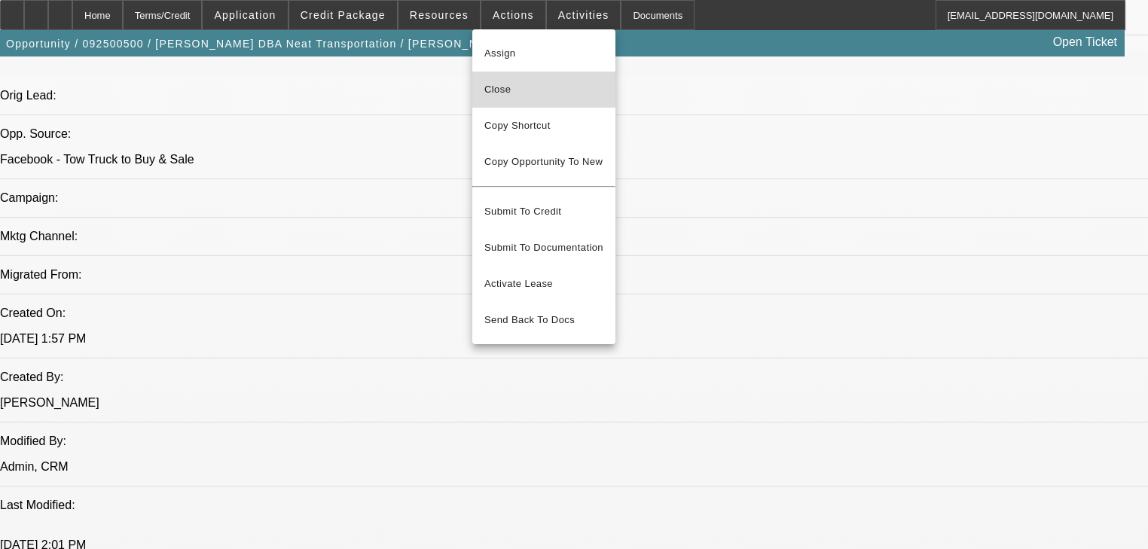
click at [515, 81] on span "Close" at bounding box center [544, 90] width 119 height 18
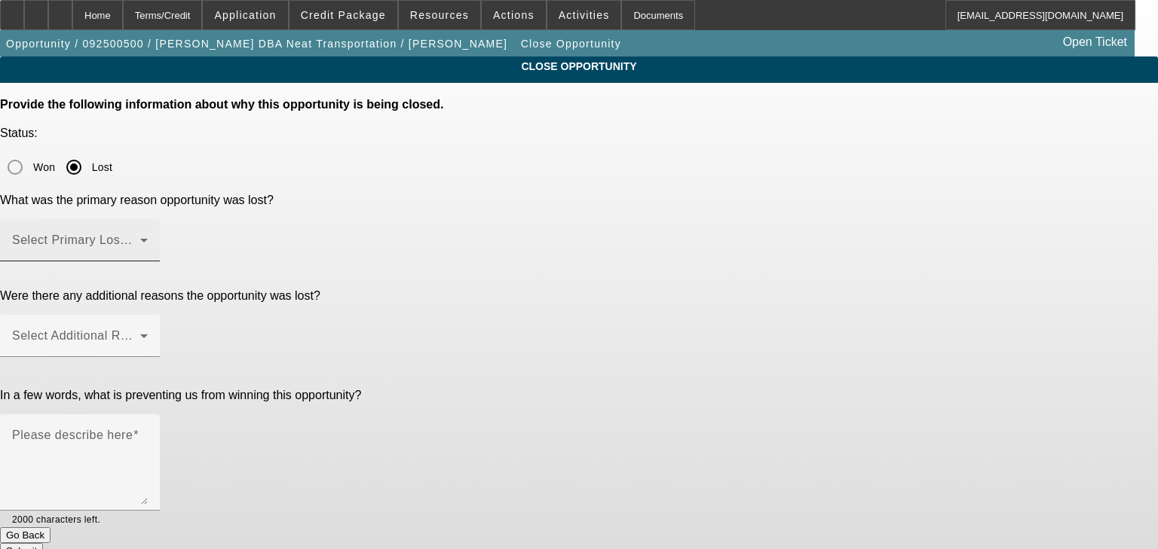
click at [140, 237] on span at bounding box center [76, 246] width 128 height 18
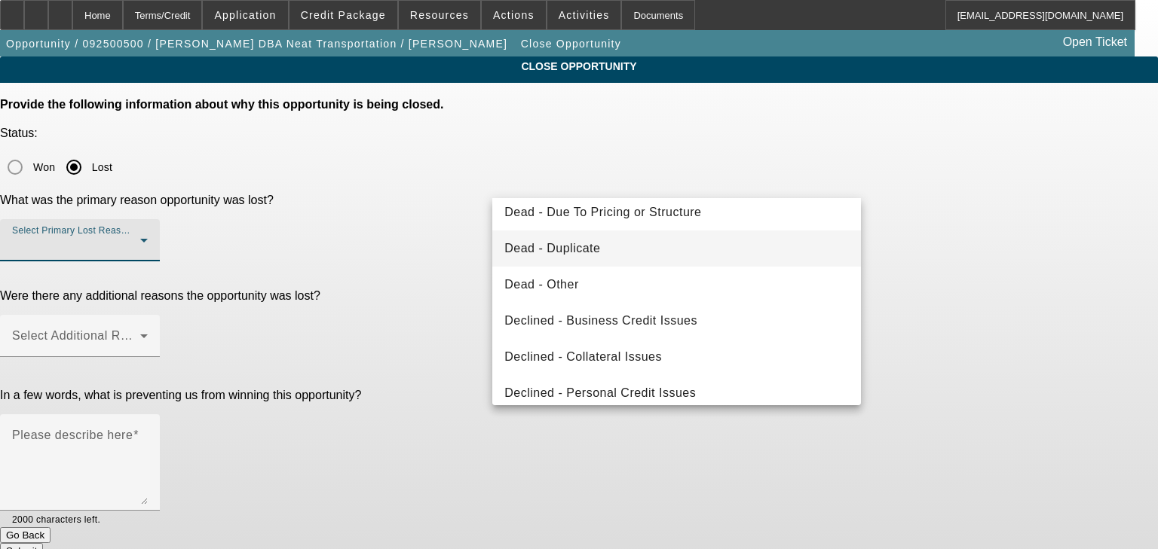
scroll to position [181, 0]
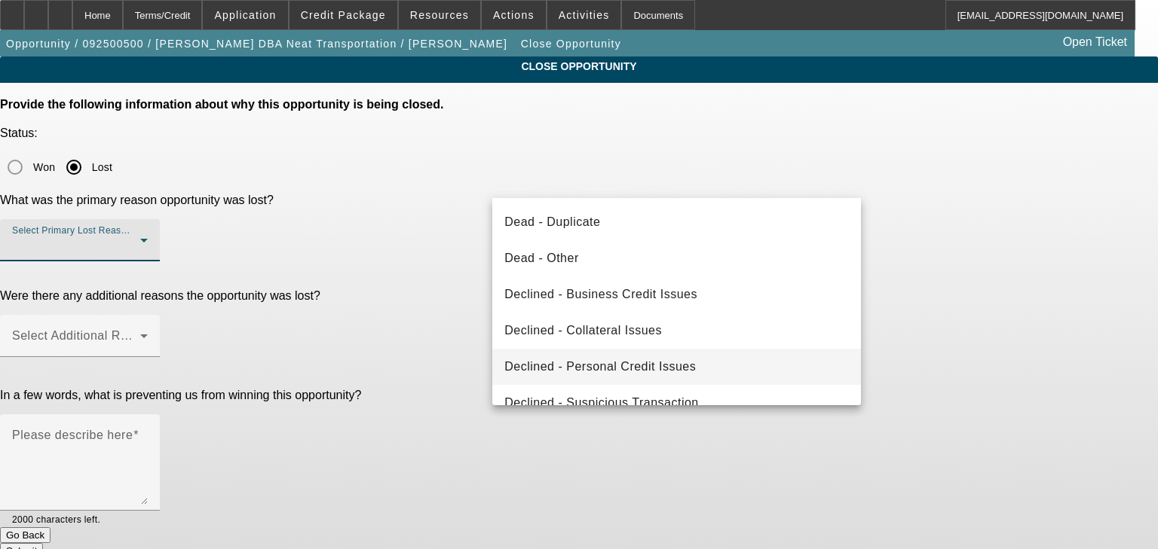
drag, startPoint x: 639, startPoint y: 217, endPoint x: 558, endPoint y: 359, distance: 164.0
click at [558, 359] on div "Dead - Did Not Purchase Dead - Due to Competition Dead - Due to No Response Dea…" at bounding box center [676, 301] width 369 height 207
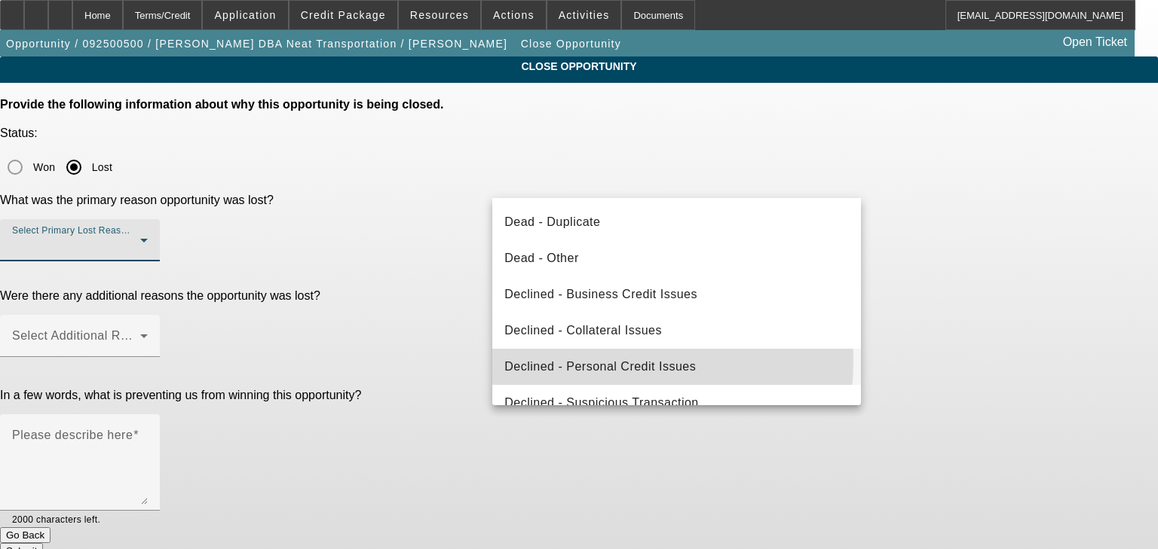
click at [558, 359] on span "Declined - Personal Credit Issues" at bounding box center [599, 367] width 191 height 18
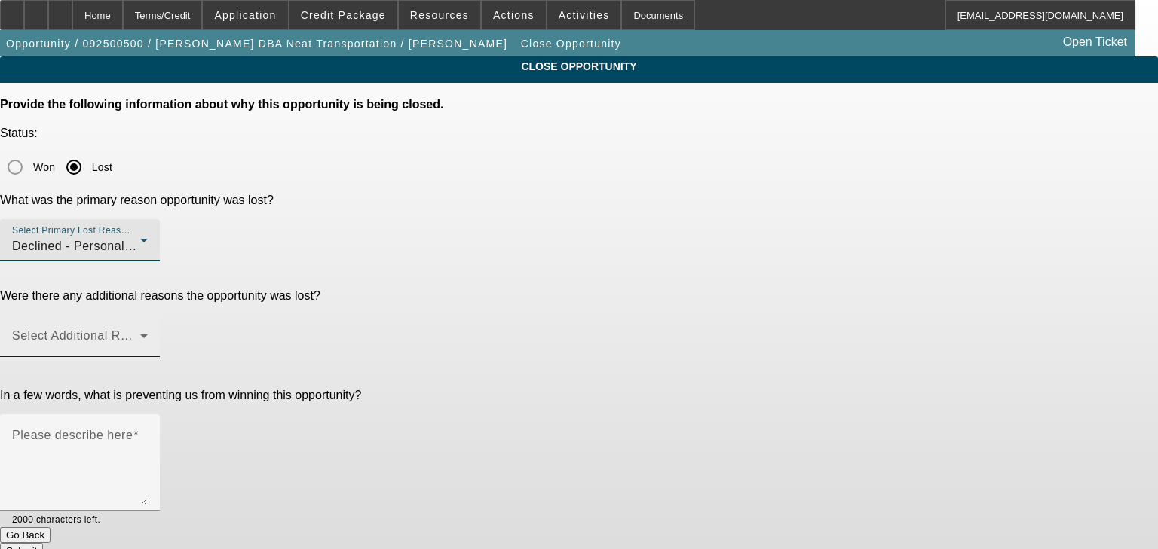
click at [140, 333] on span at bounding box center [76, 342] width 128 height 18
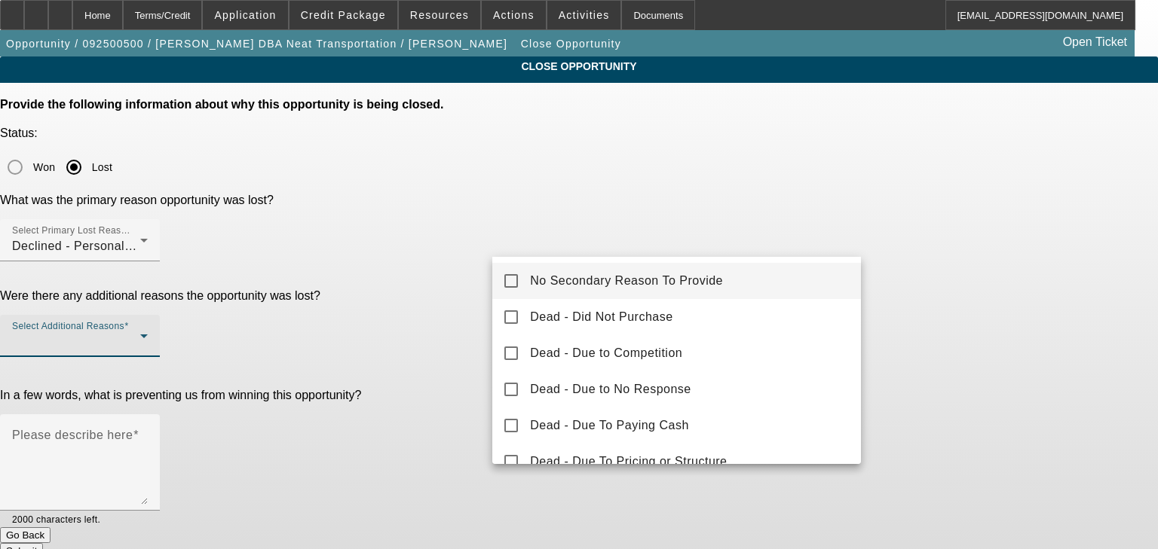
click at [528, 277] on mat-option "No Secondary Reason To Provide" at bounding box center [676, 281] width 369 height 36
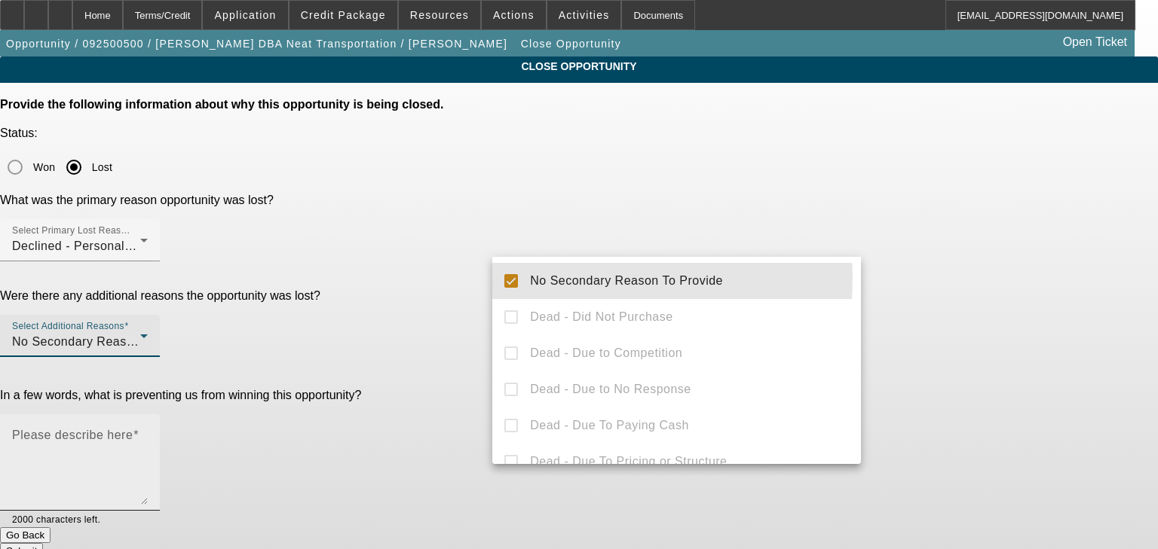
drag, startPoint x: 422, startPoint y: 292, endPoint x: 609, endPoint y: 310, distance: 187.8
click at [425, 292] on div at bounding box center [579, 274] width 1158 height 549
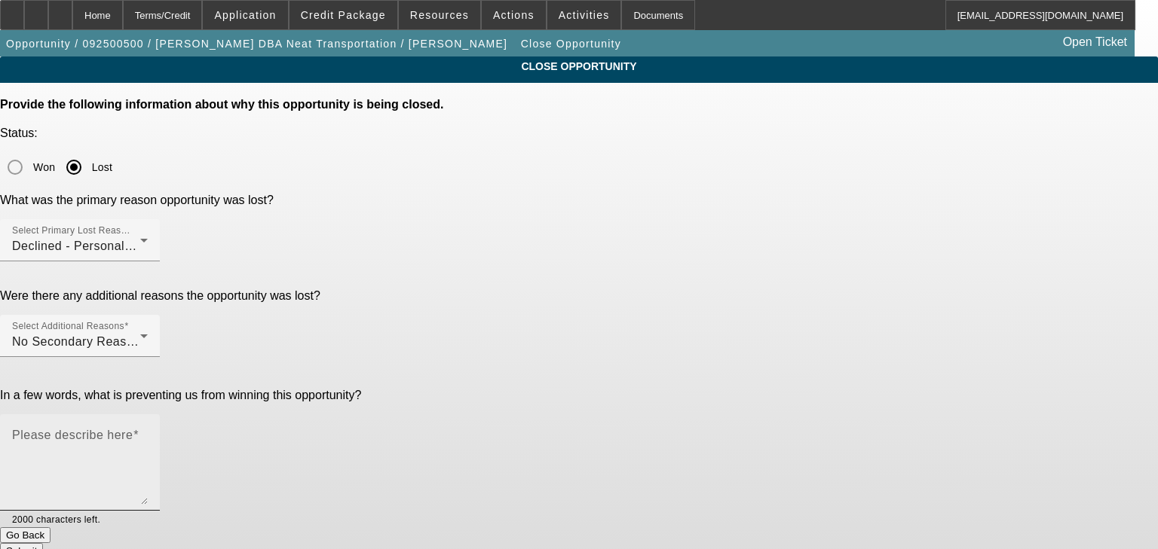
click at [148, 433] on textarea "Please describe here" at bounding box center [80, 469] width 136 height 72
type textarea "Too bad for dakota"
click at [43, 543] on button "Submit" at bounding box center [21, 551] width 43 height 16
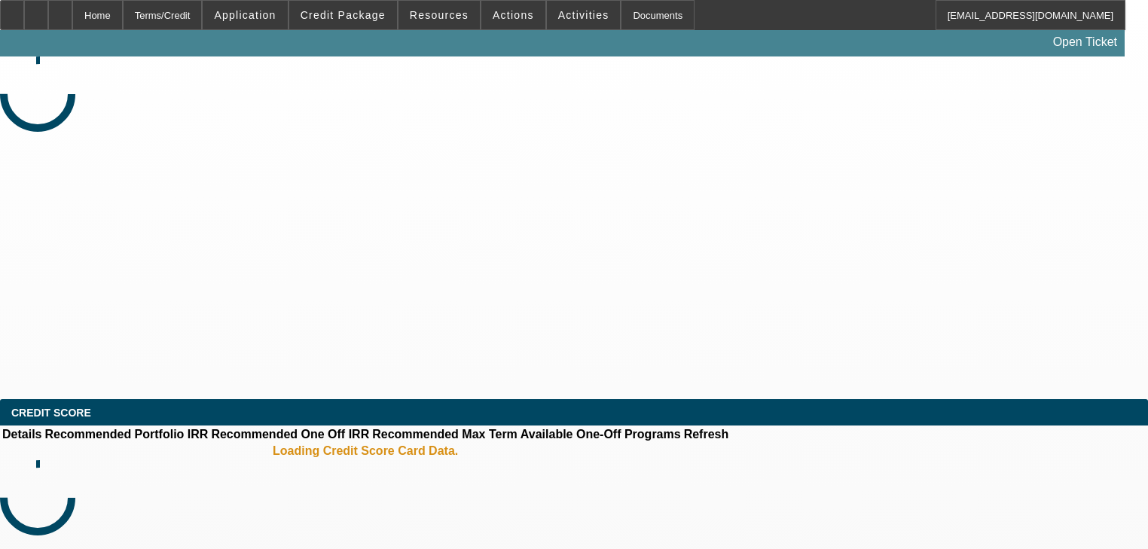
select select "0"
select select "2"
select select "0.1"
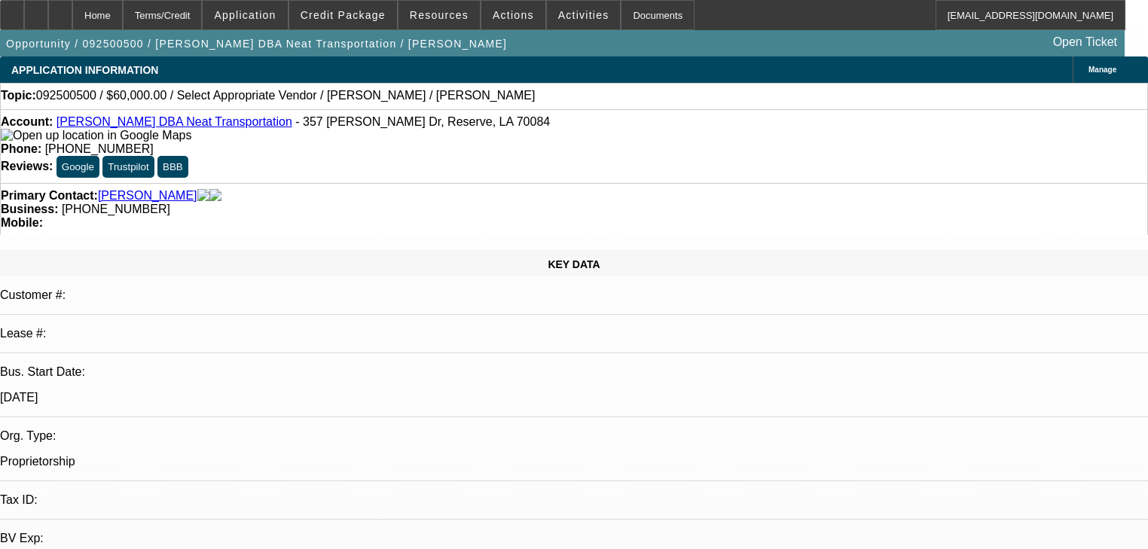
select select "1"
select select "2"
select select "4"
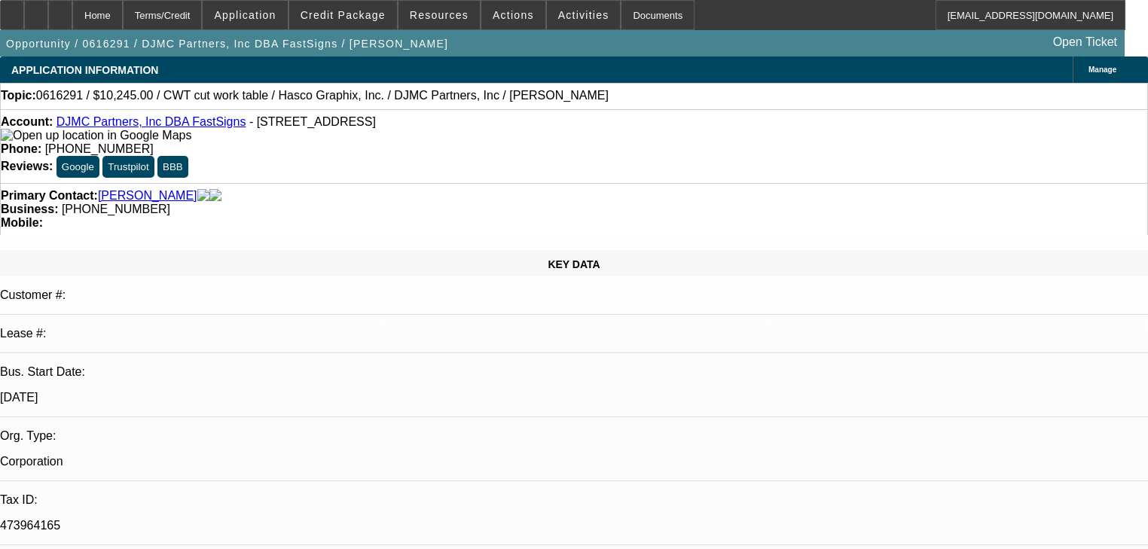
select select "0"
select select "2"
select select "0.1"
select select "4"
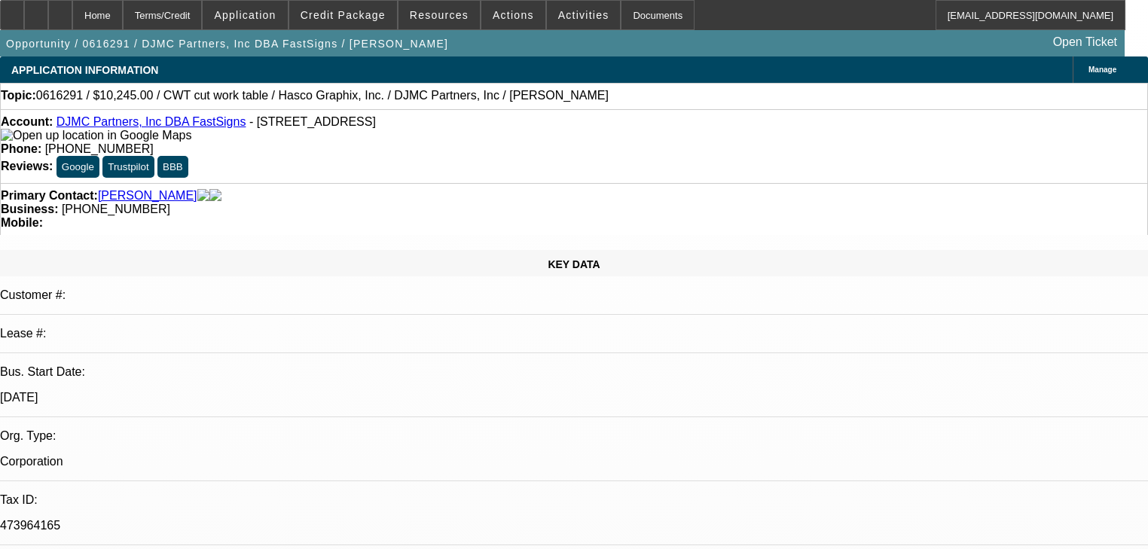
select select "0"
select select "2"
select select "0.1"
select select "4"
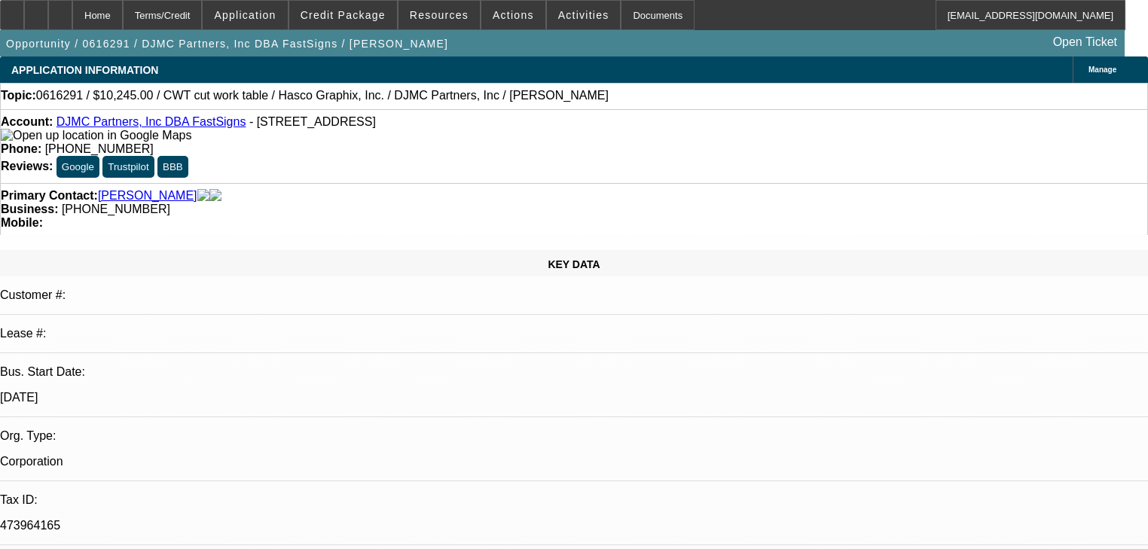
select select "0"
select select "2"
select select "0.1"
select select "4"
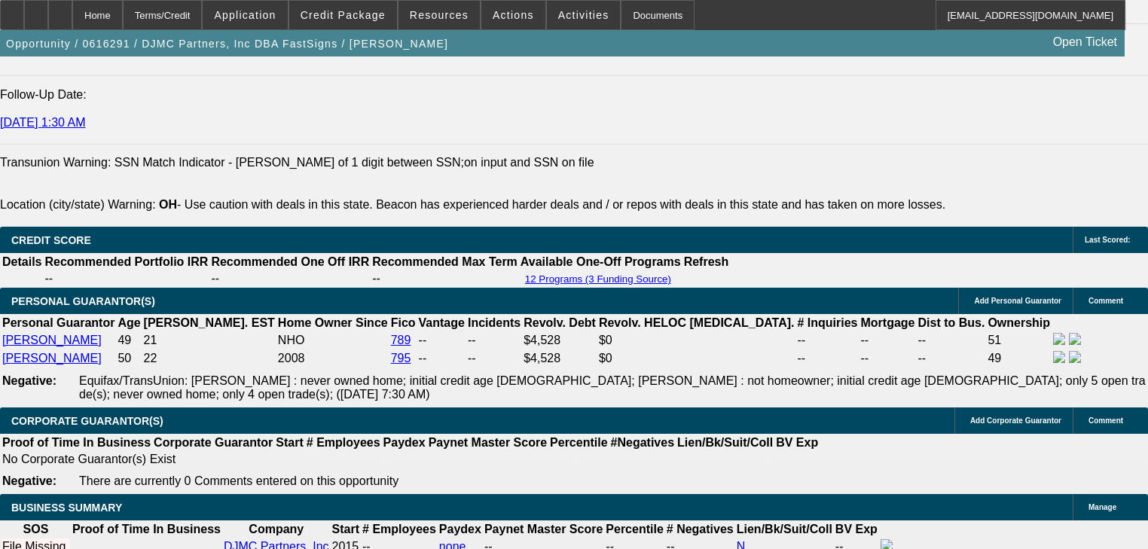
scroll to position [2050, 0]
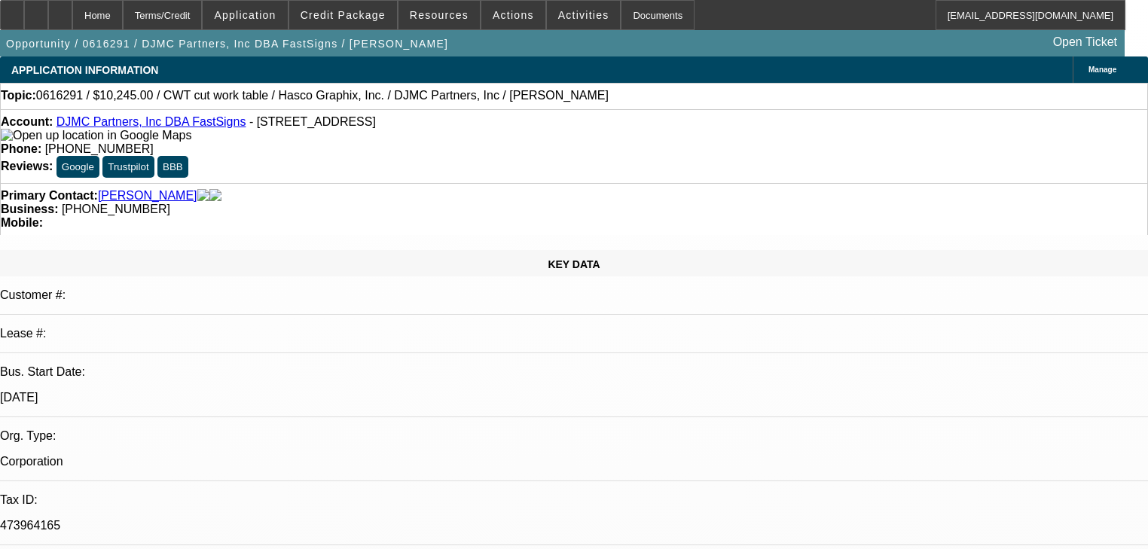
select select "0"
select select "2"
select select "0.1"
select select "4"
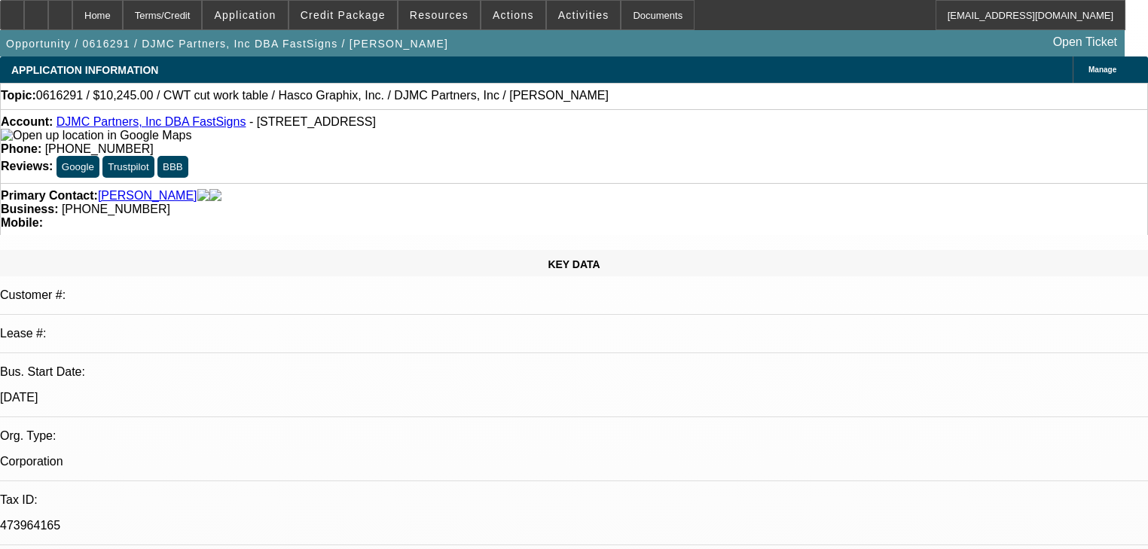
select select "0"
select select "2"
select select "0.1"
select select "4"
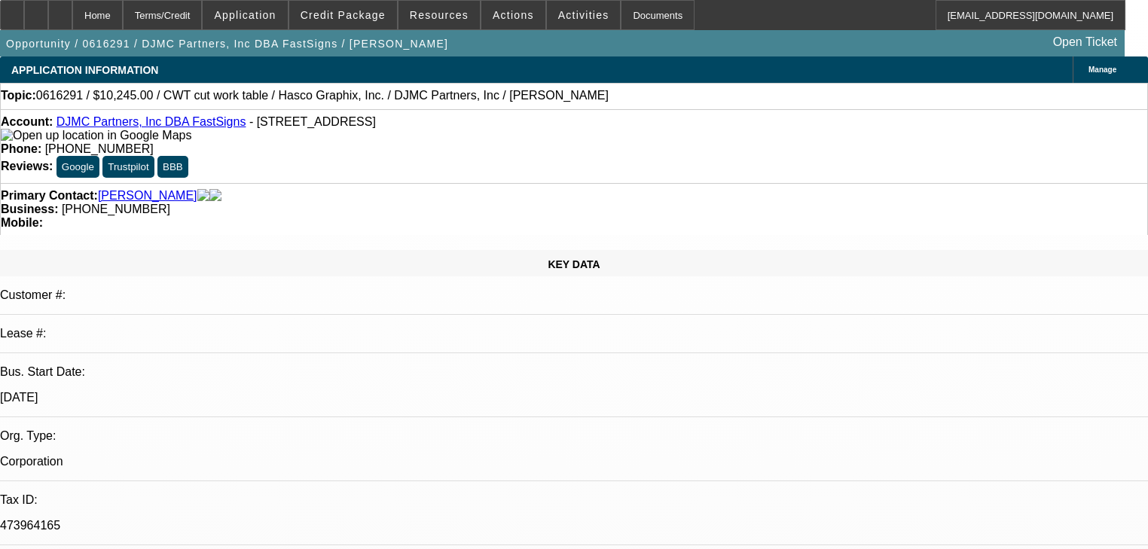
select select "0"
select select "2"
select select "0.1"
select select "4"
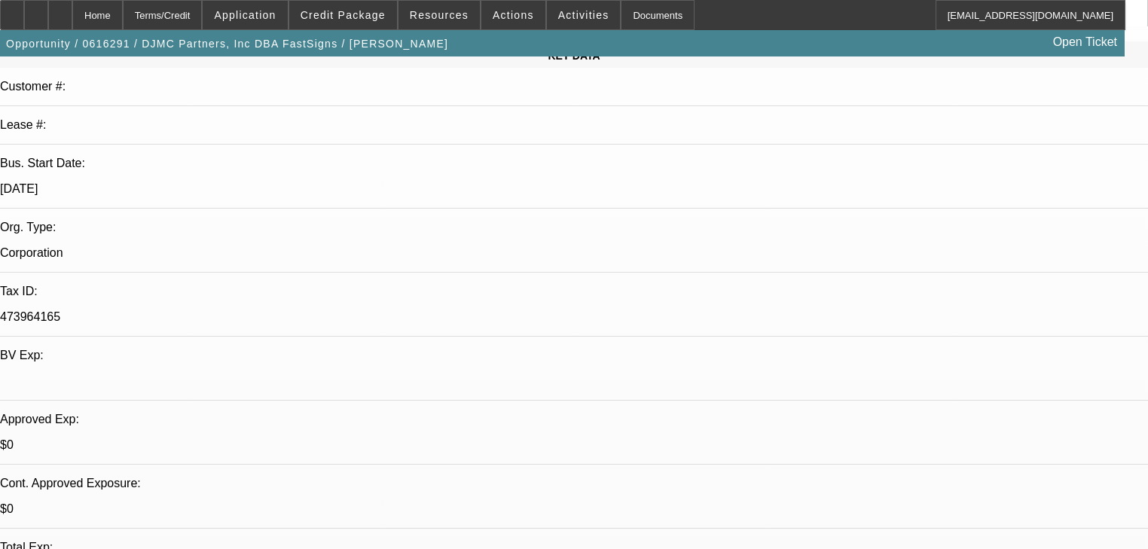
scroll to position [181, 0]
